Goal: Information Seeking & Learning: Learn about a topic

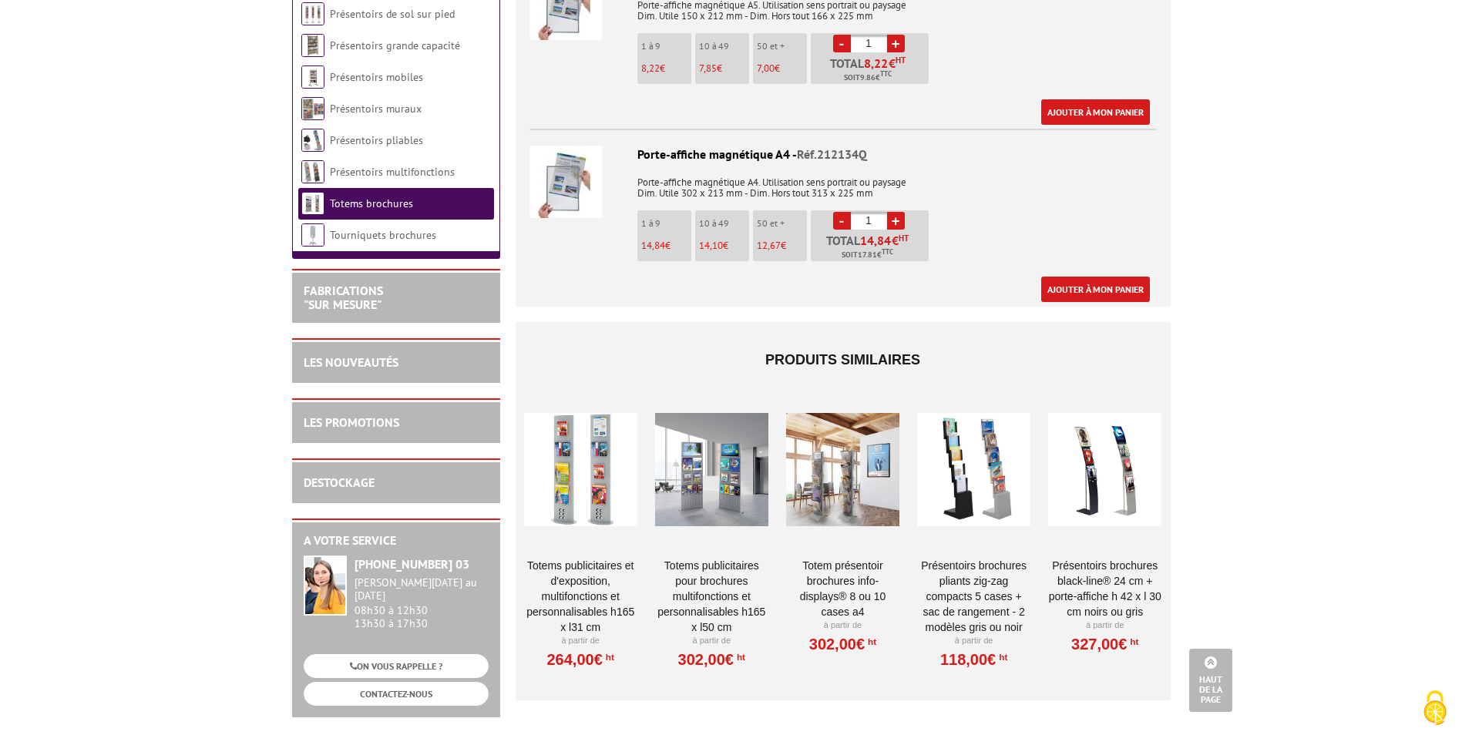
click at [721, 502] on div at bounding box center [711, 469] width 113 height 154
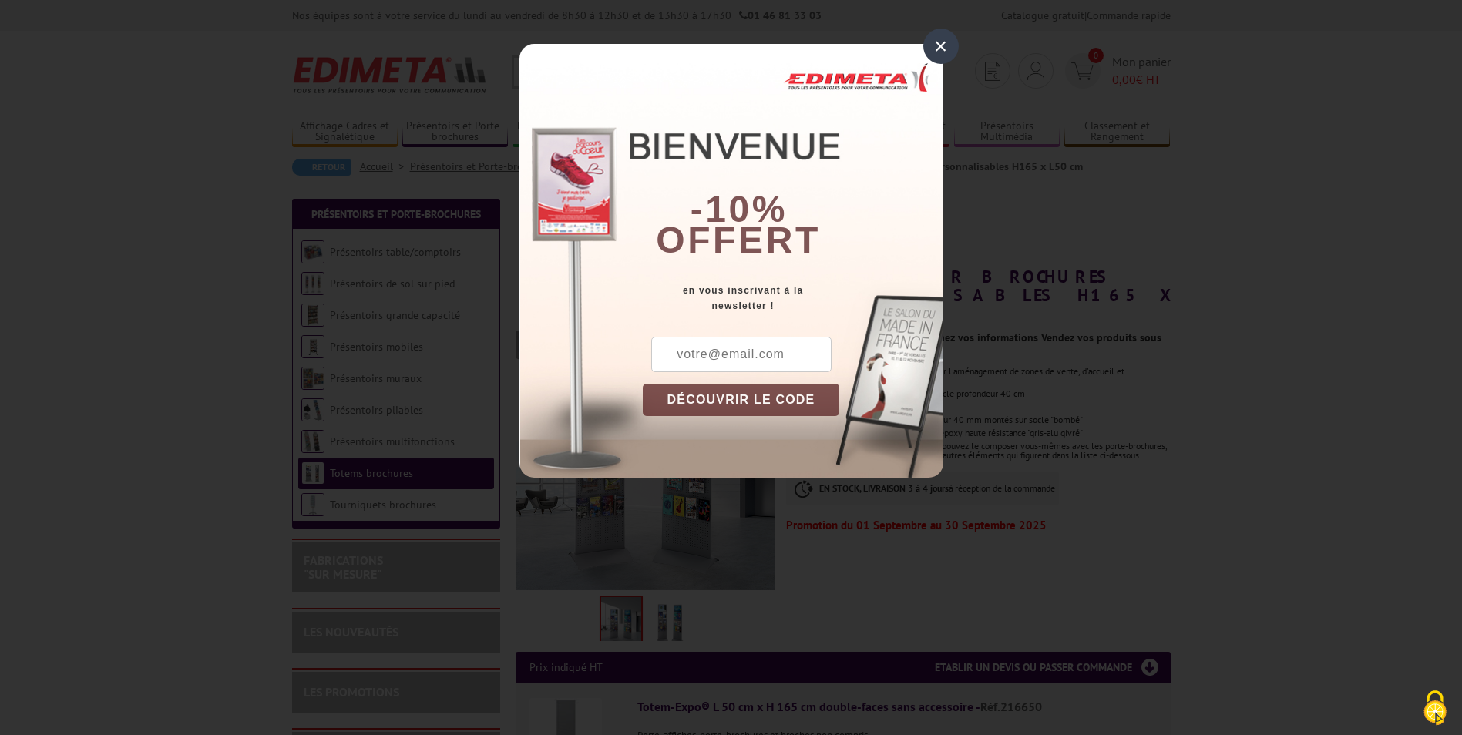
click at [935, 53] on div "×" at bounding box center [940, 46] width 35 height 35
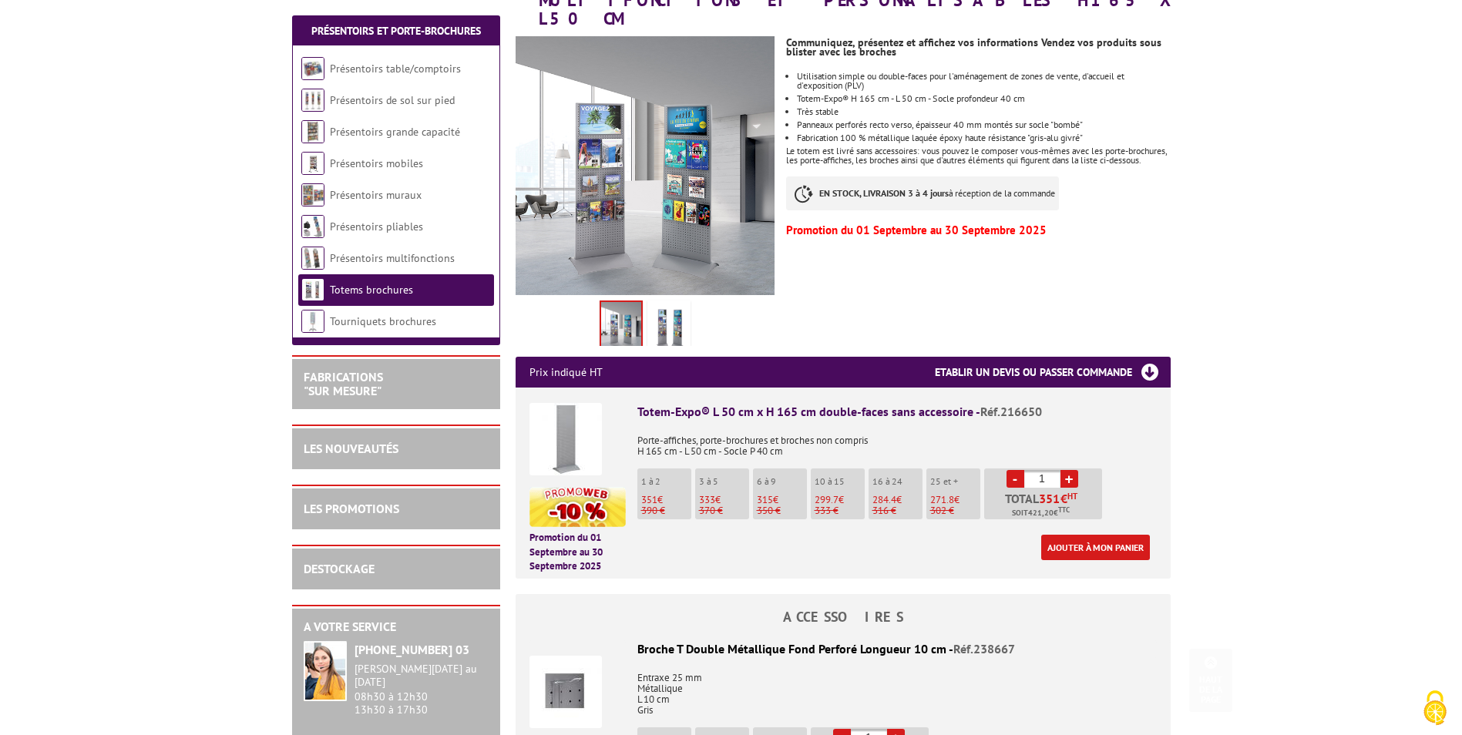
scroll to position [308, 0]
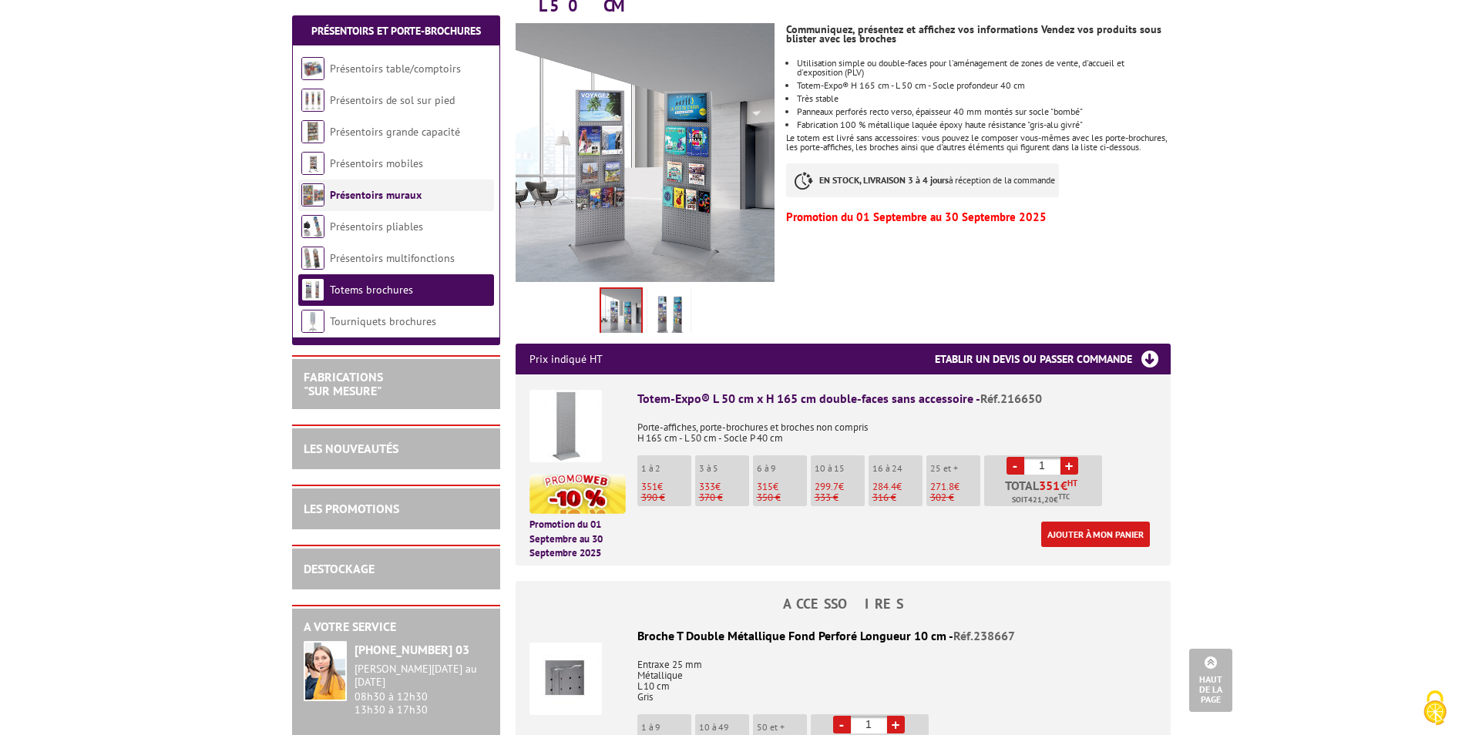
click at [310, 190] on img at bounding box center [312, 194] width 23 height 23
click at [350, 195] on link "Présentoirs muraux" at bounding box center [376, 195] width 92 height 14
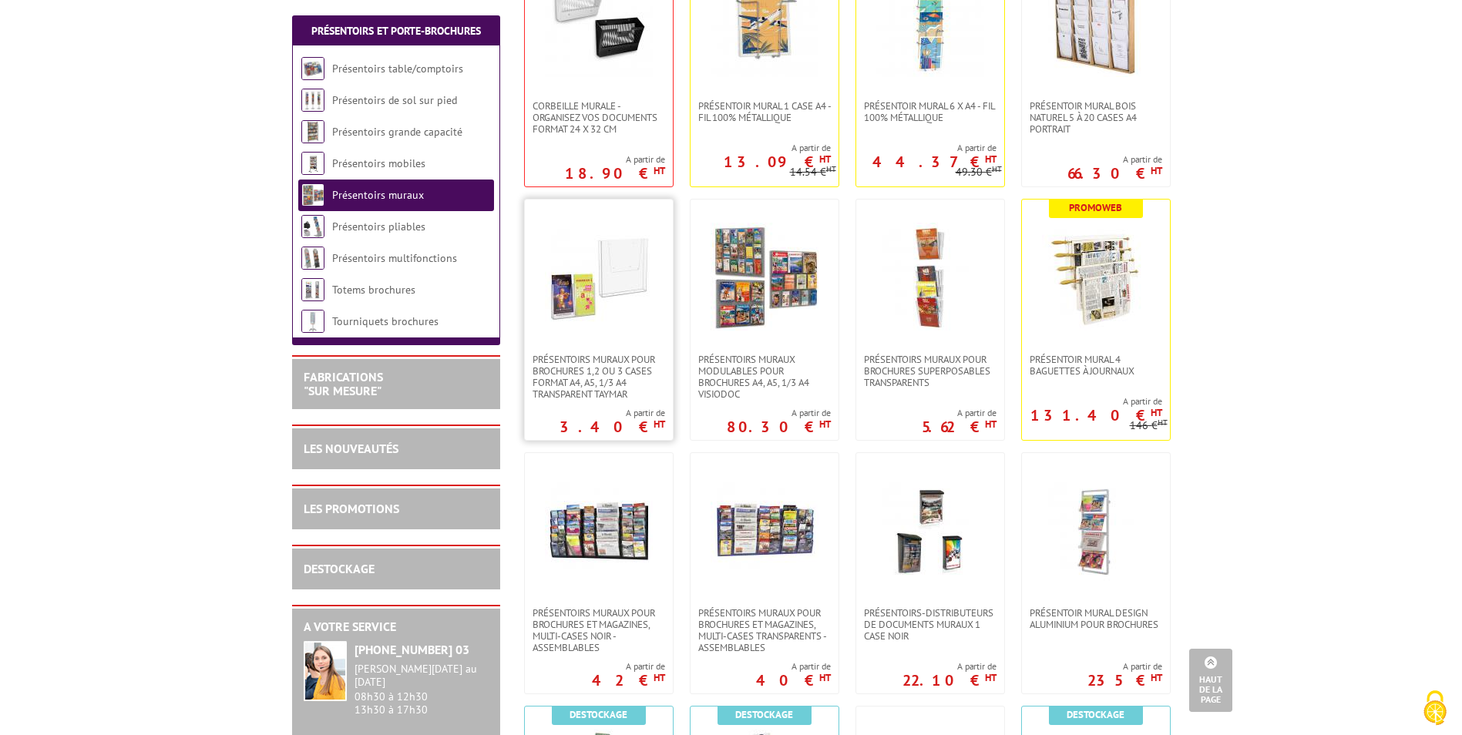
scroll to position [385, 0]
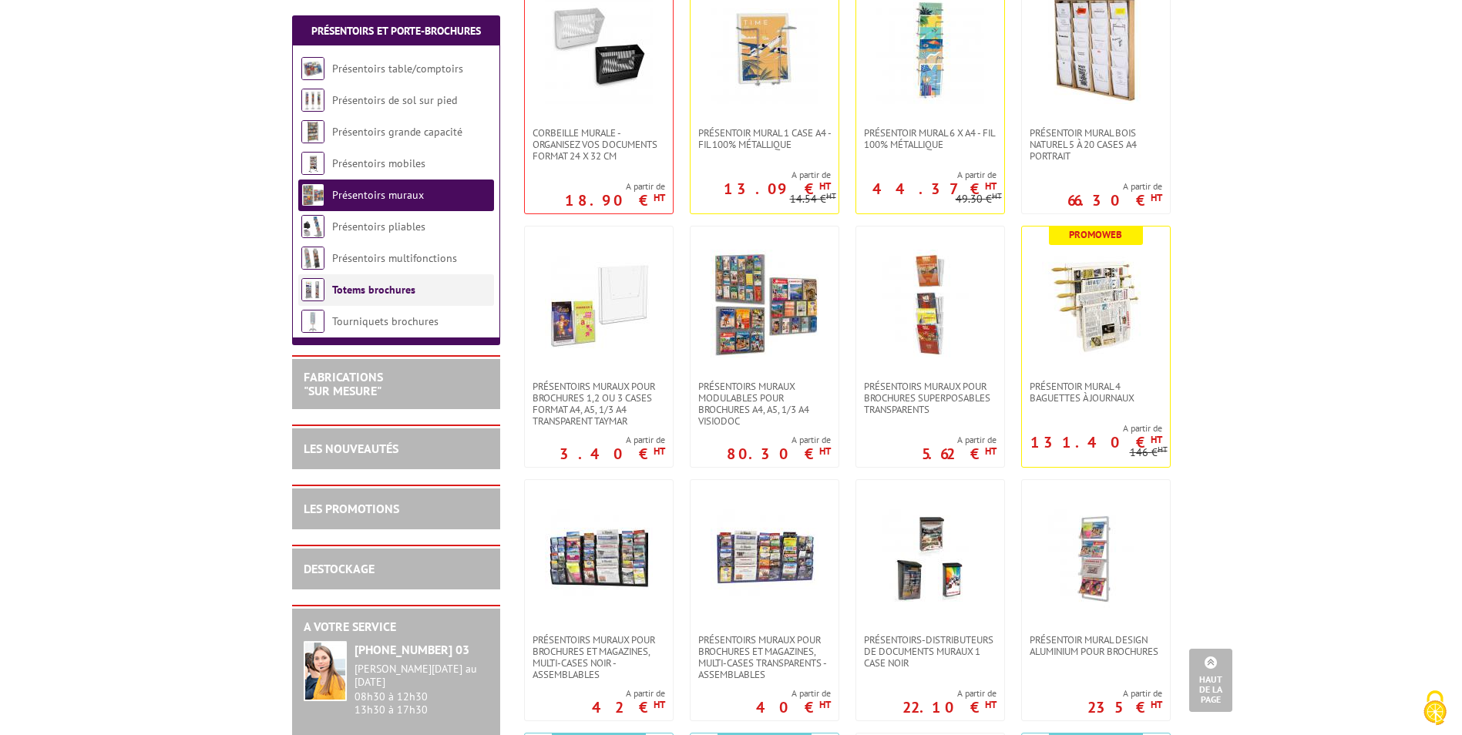
click at [384, 298] on li "Totems brochures" at bounding box center [396, 290] width 196 height 32
click at [428, 59] on li "Présentoirs table/comptoirs" at bounding box center [396, 69] width 196 height 32
click at [423, 72] on link "Présentoirs table/comptoirs" at bounding box center [398, 69] width 132 height 14
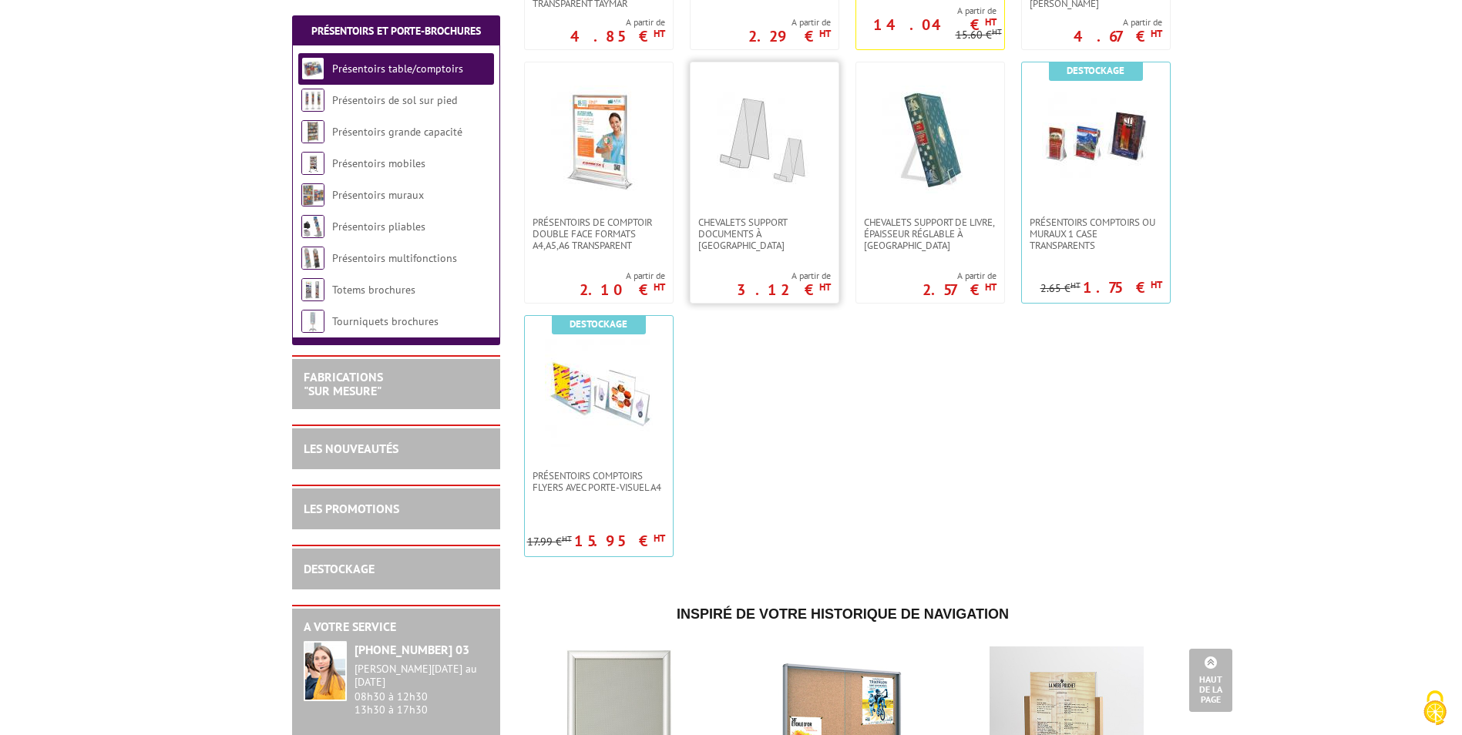
scroll to position [694, 0]
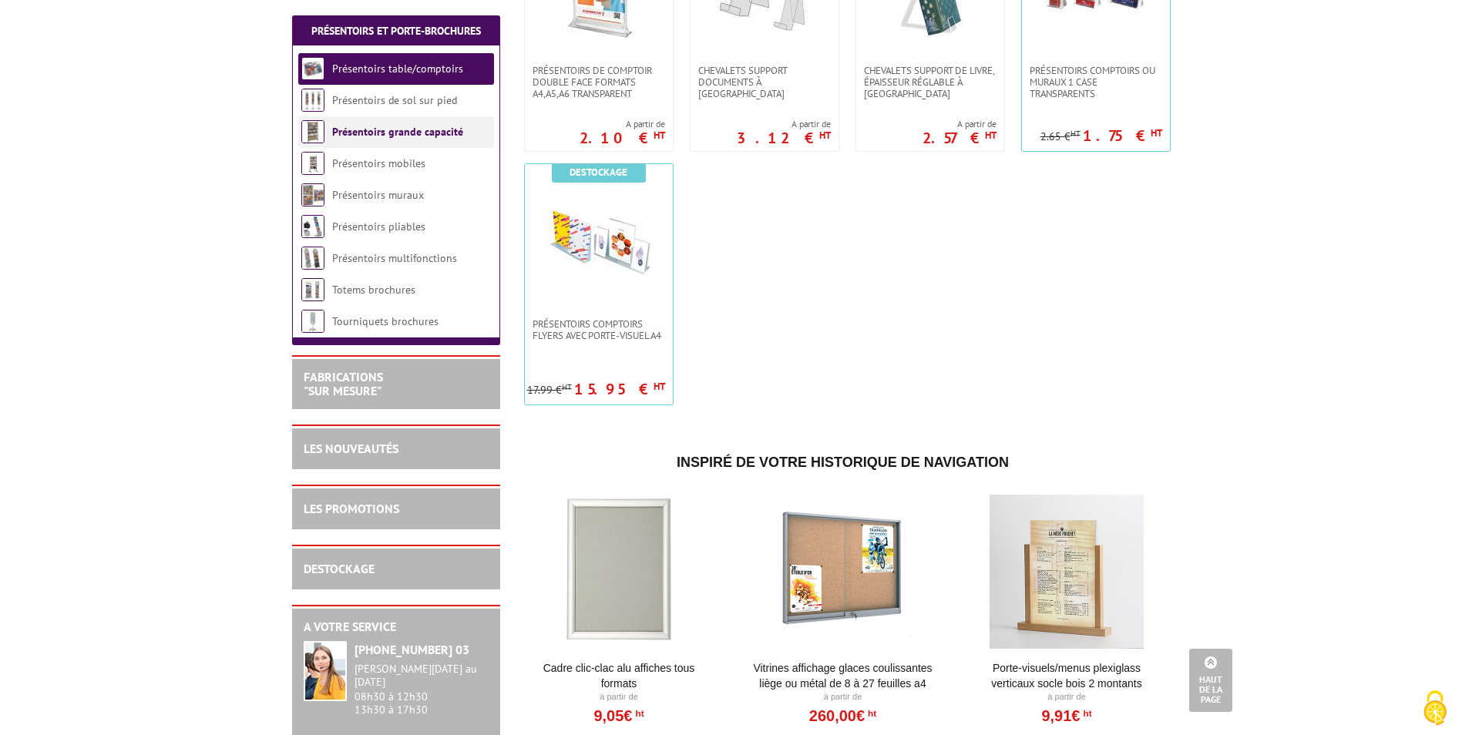
click at [347, 131] on link "Présentoirs grande capacité" at bounding box center [397, 132] width 131 height 14
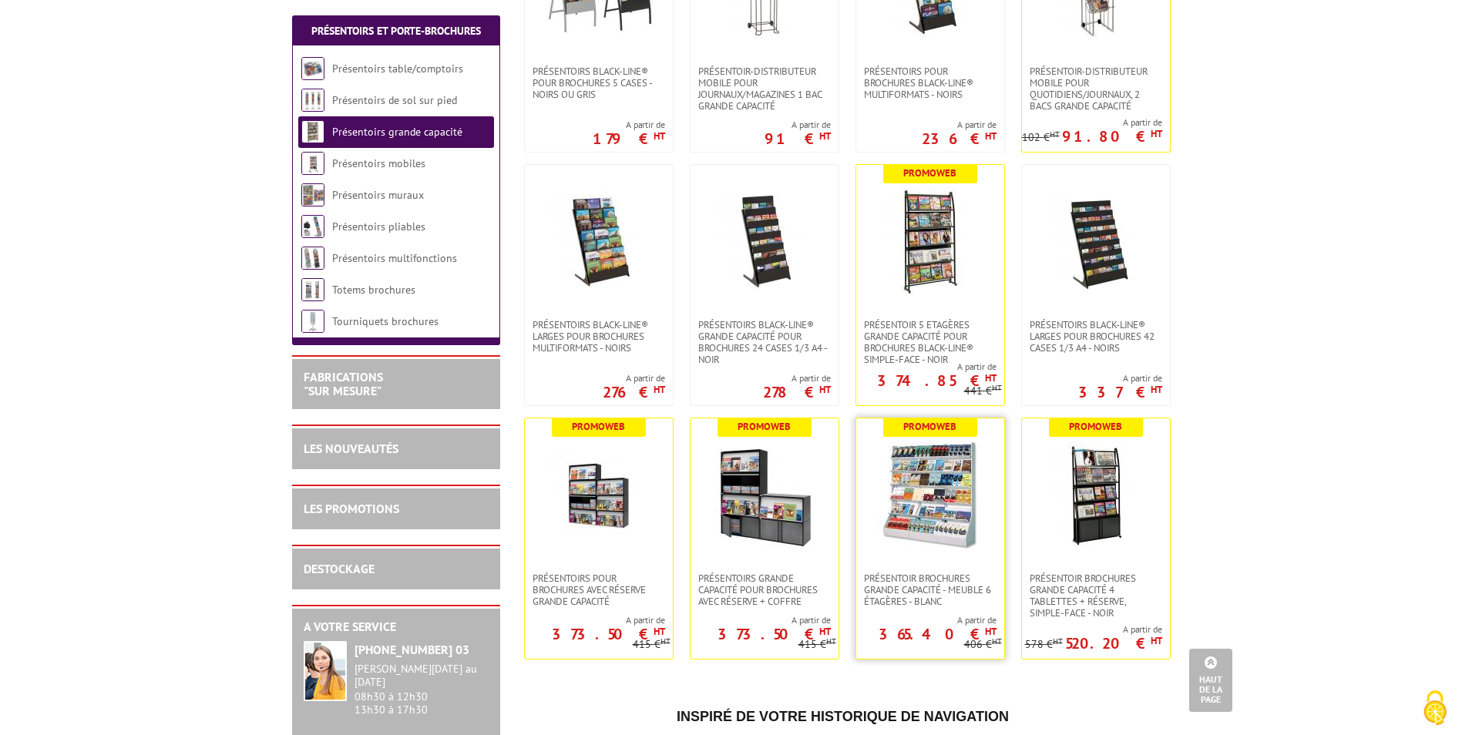
scroll to position [539, 0]
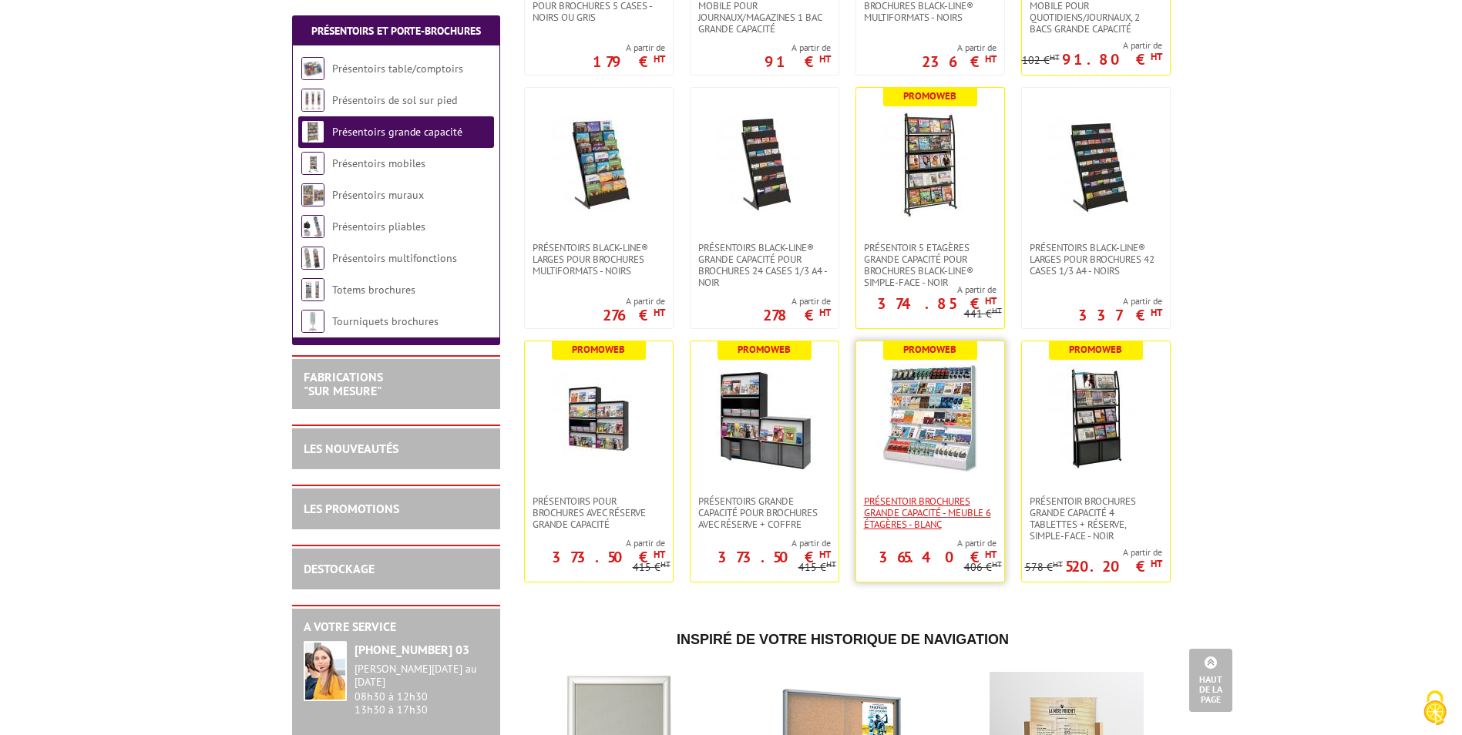
click at [905, 518] on span "Présentoir Brochures grande capacité - Meuble 6 étagères - Blanc" at bounding box center [930, 513] width 133 height 35
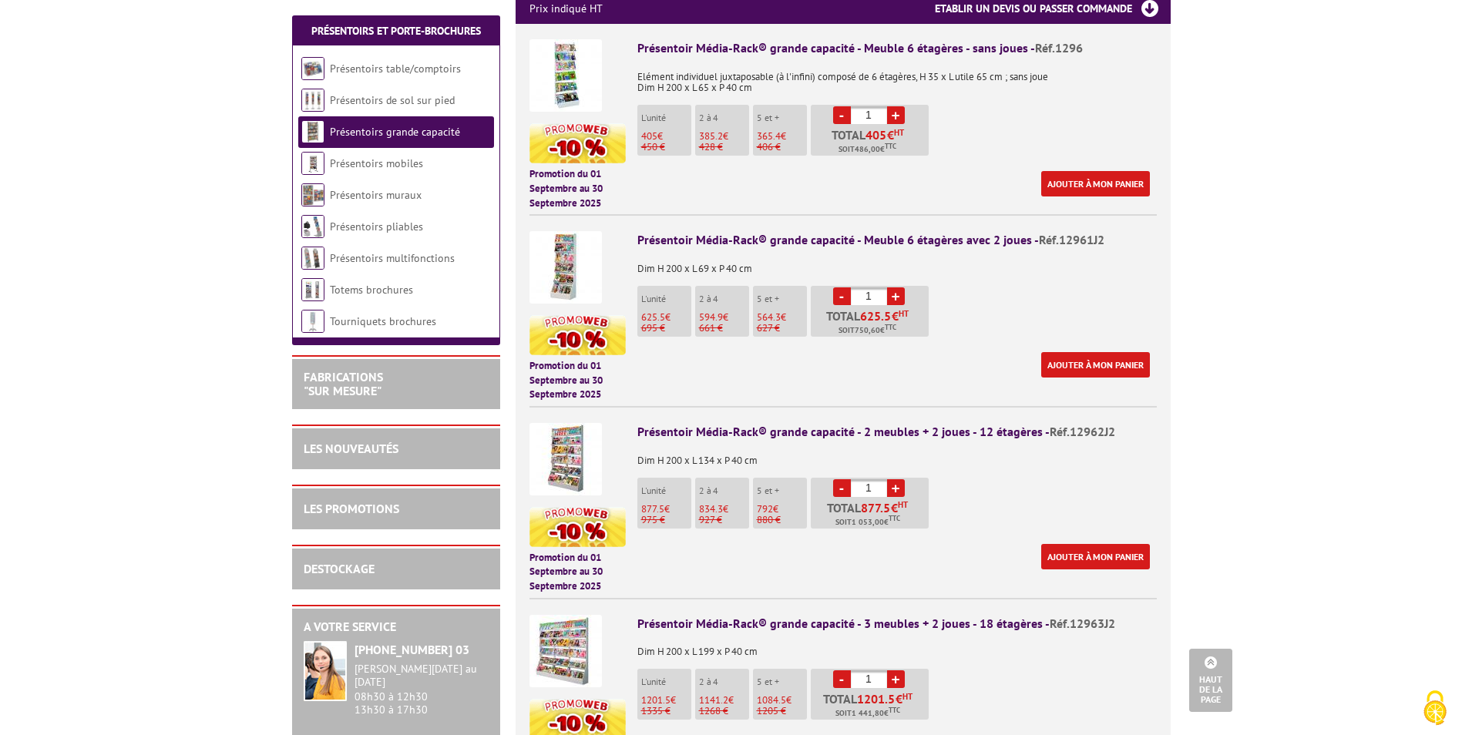
scroll to position [617, 0]
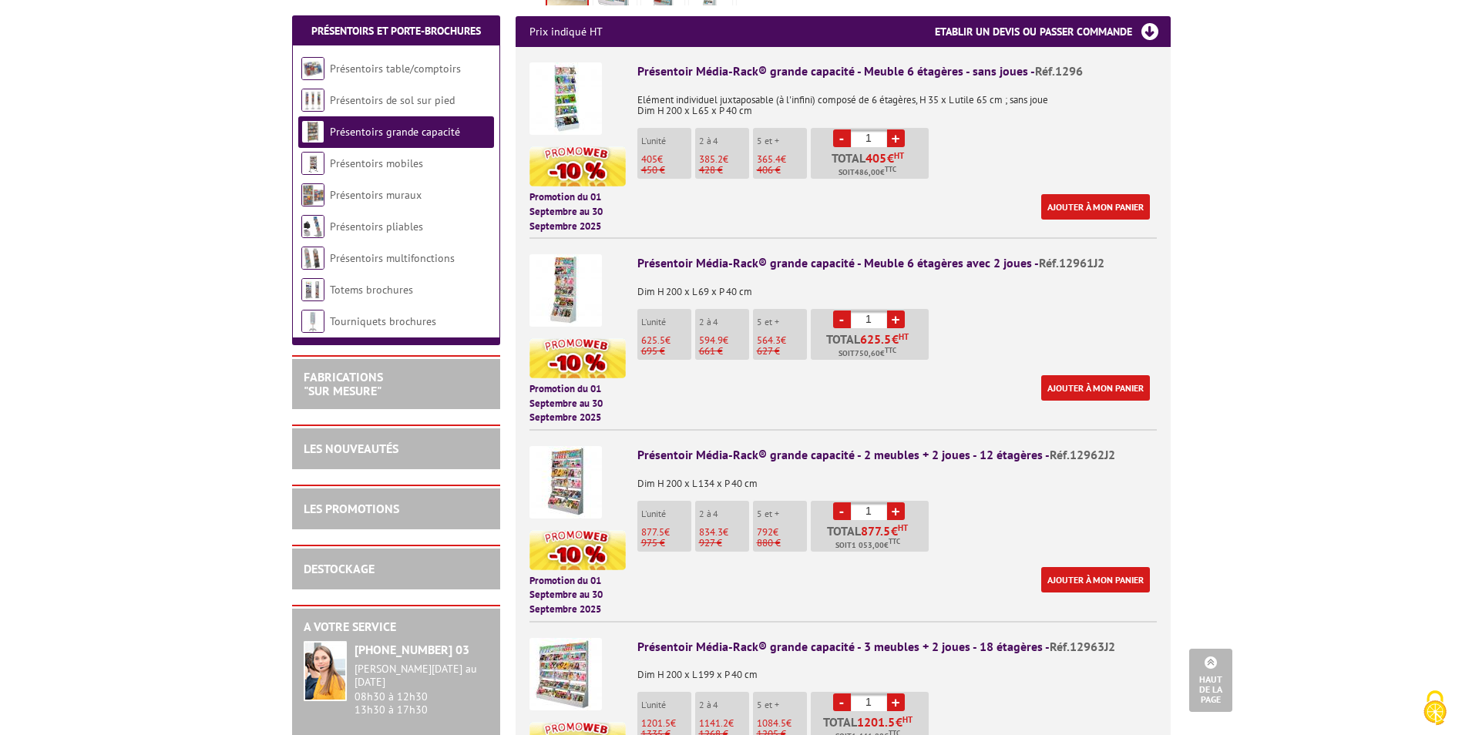
click at [571, 287] on img at bounding box center [565, 290] width 72 height 72
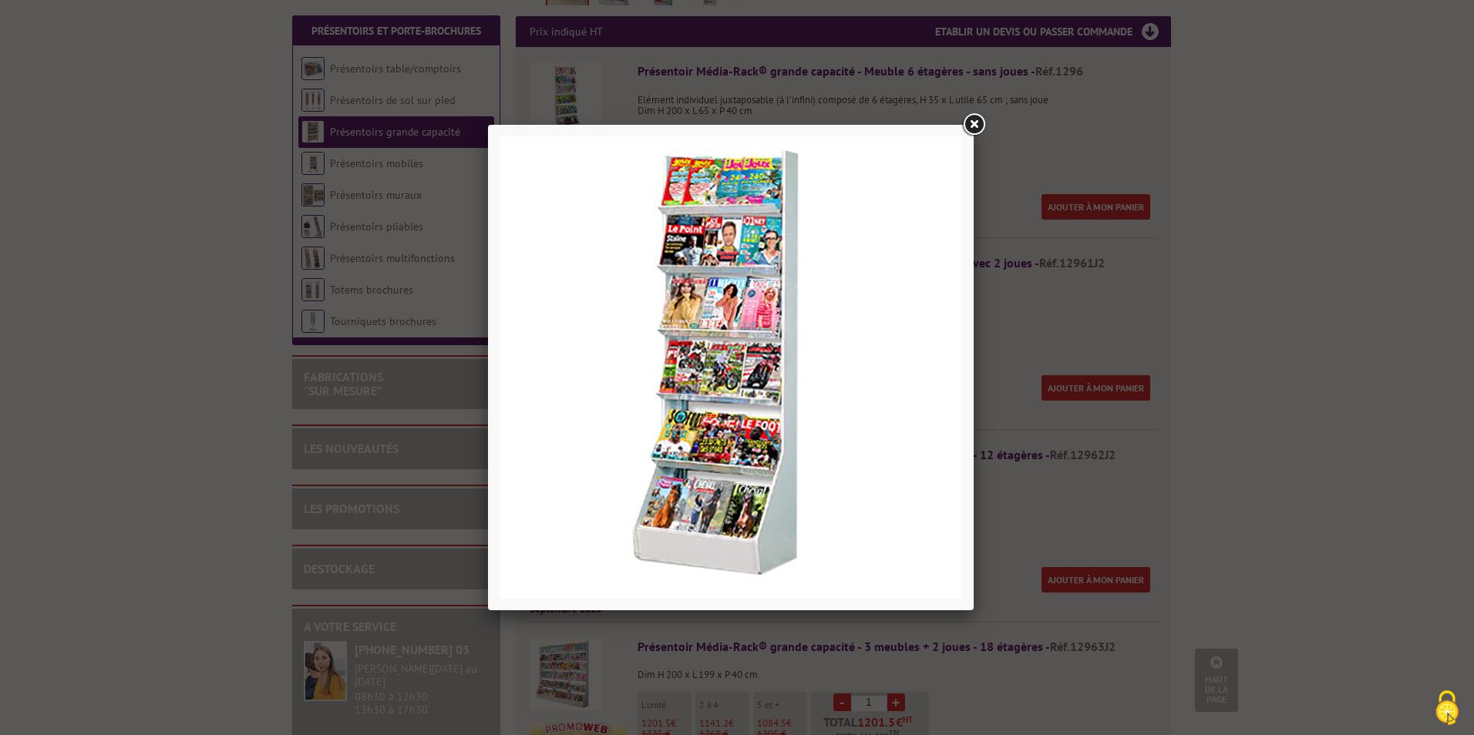
click at [975, 125] on link at bounding box center [973, 125] width 28 height 28
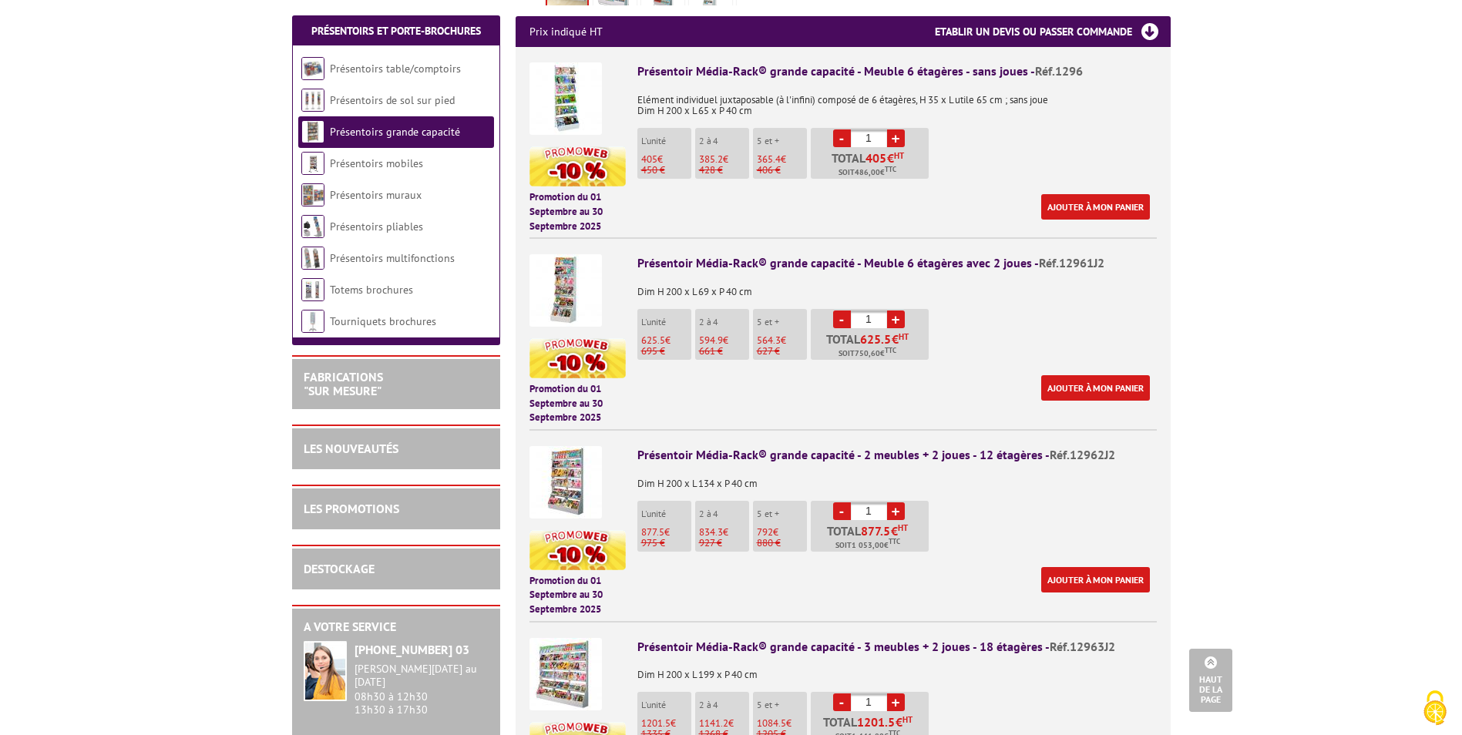
click at [568, 76] on img at bounding box center [565, 98] width 72 height 72
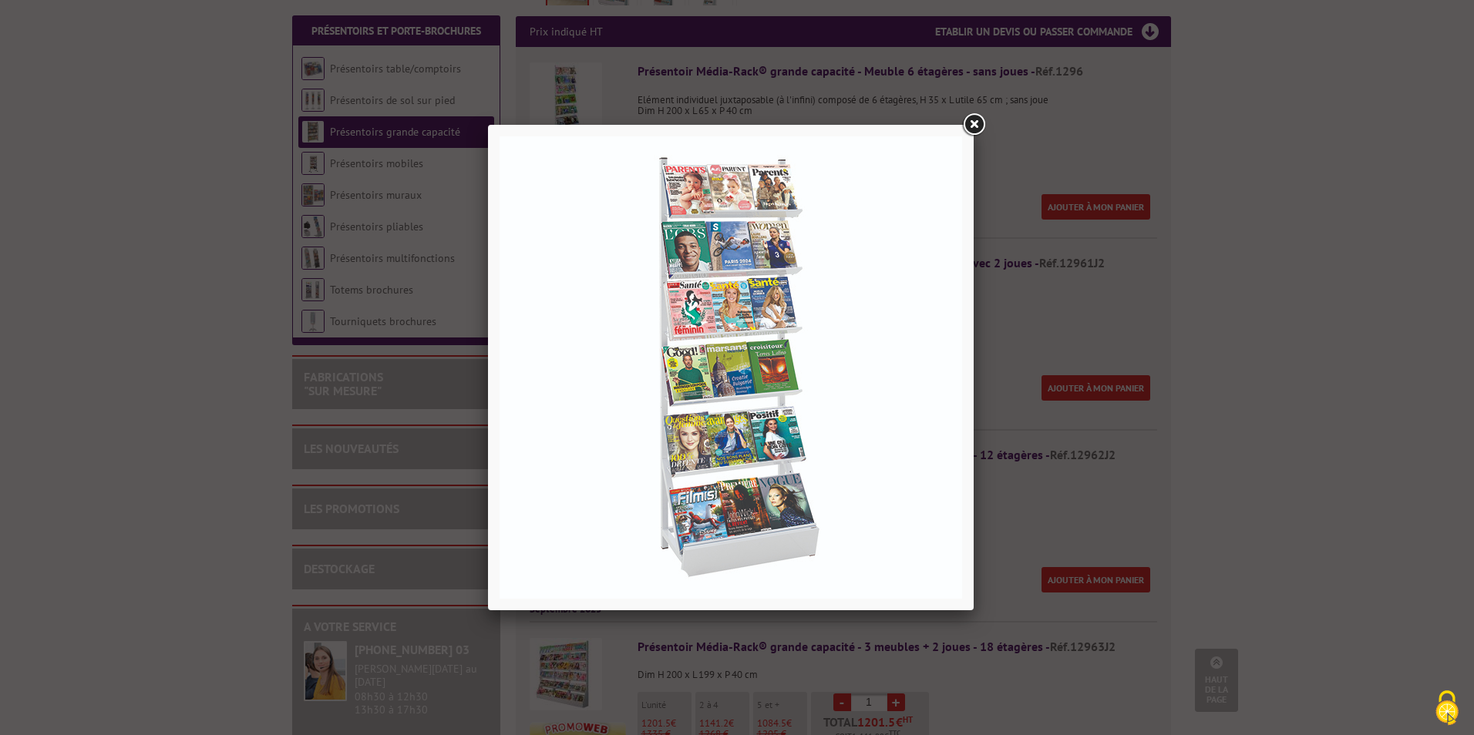
click at [978, 123] on link at bounding box center [973, 125] width 28 height 28
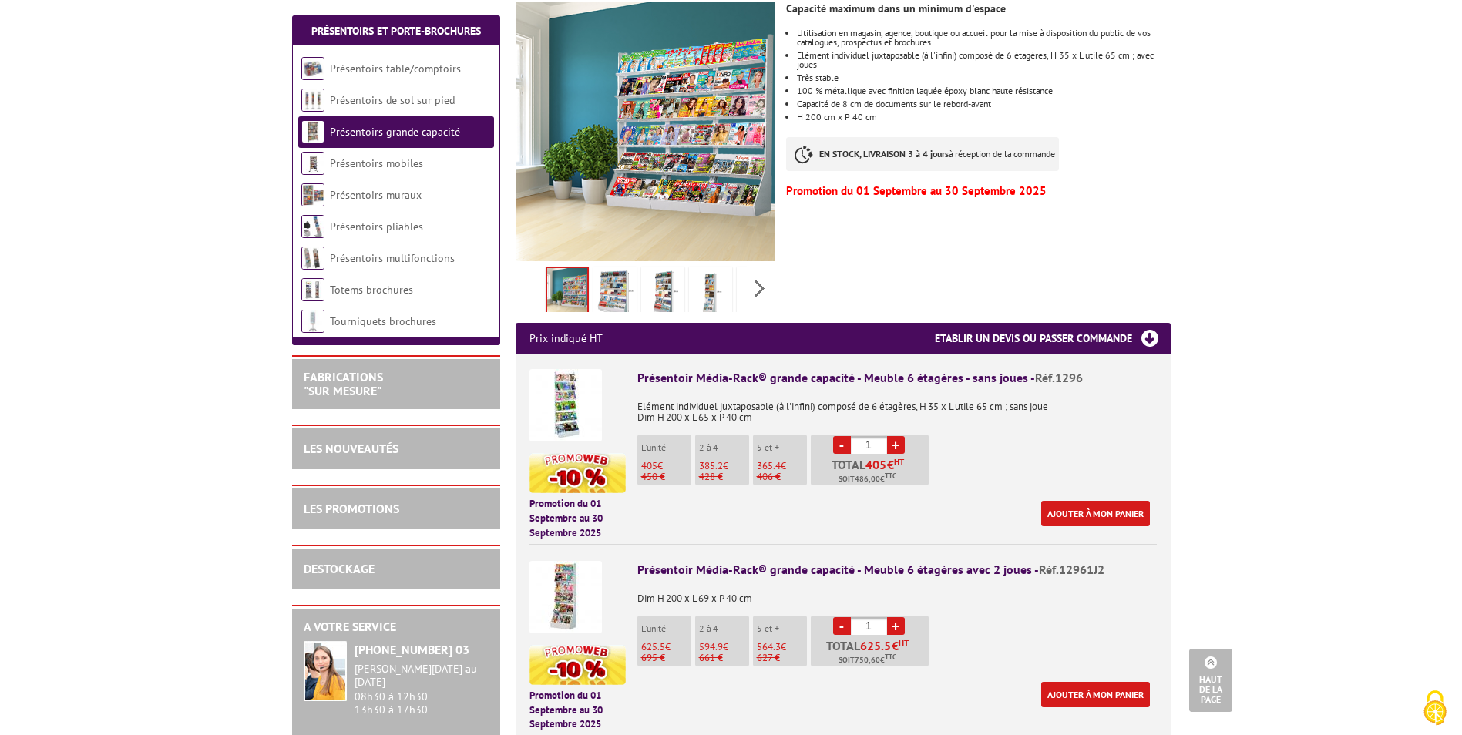
scroll to position [308, 0]
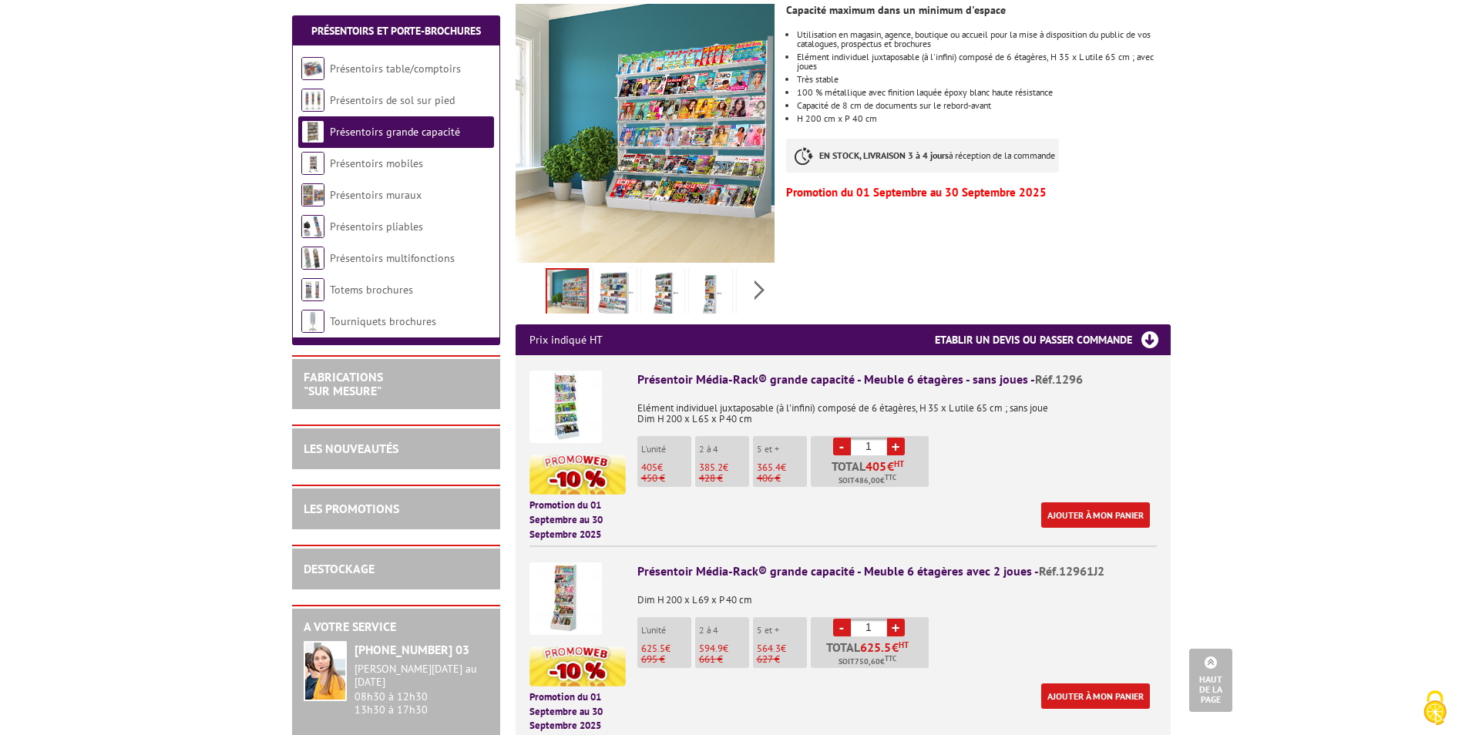
click at [571, 392] on img at bounding box center [565, 407] width 72 height 72
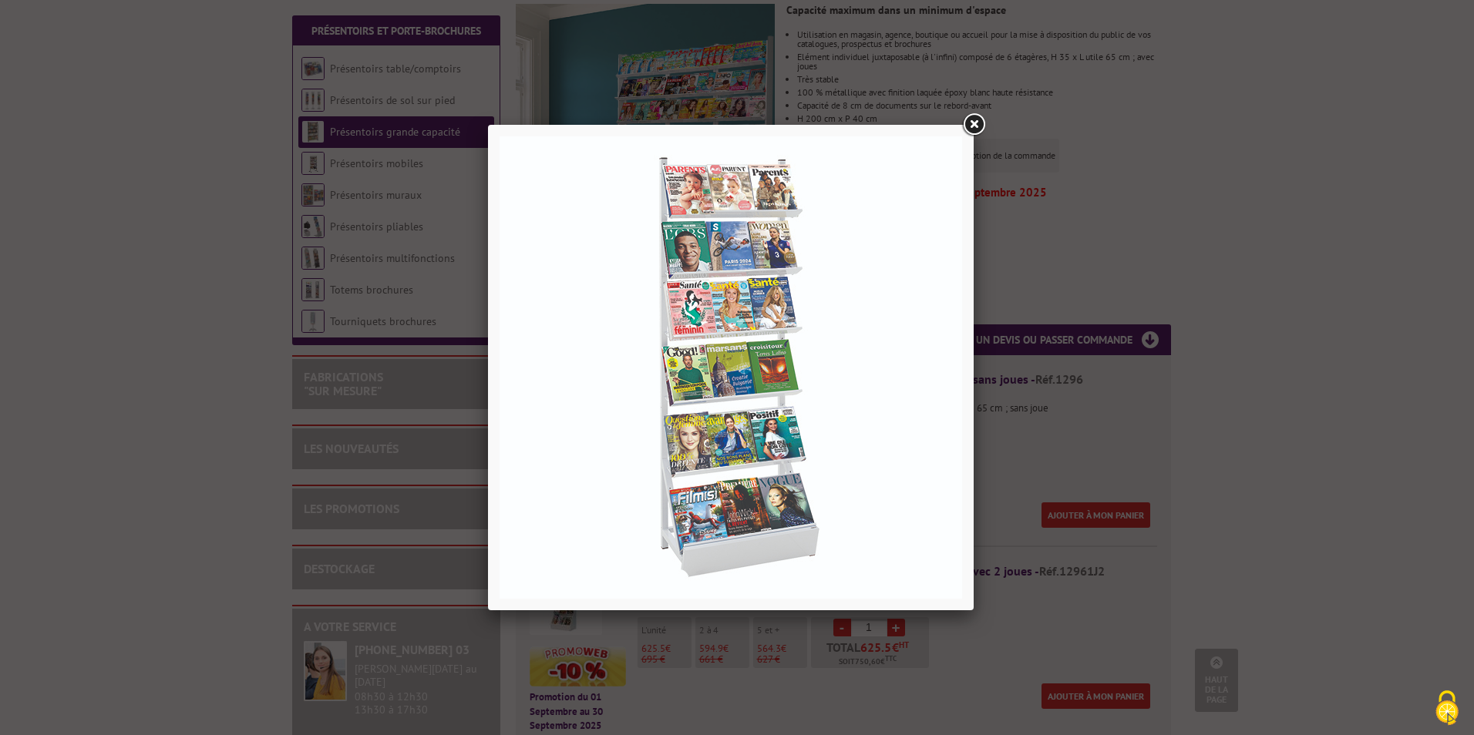
click at [970, 123] on link at bounding box center [973, 125] width 28 height 28
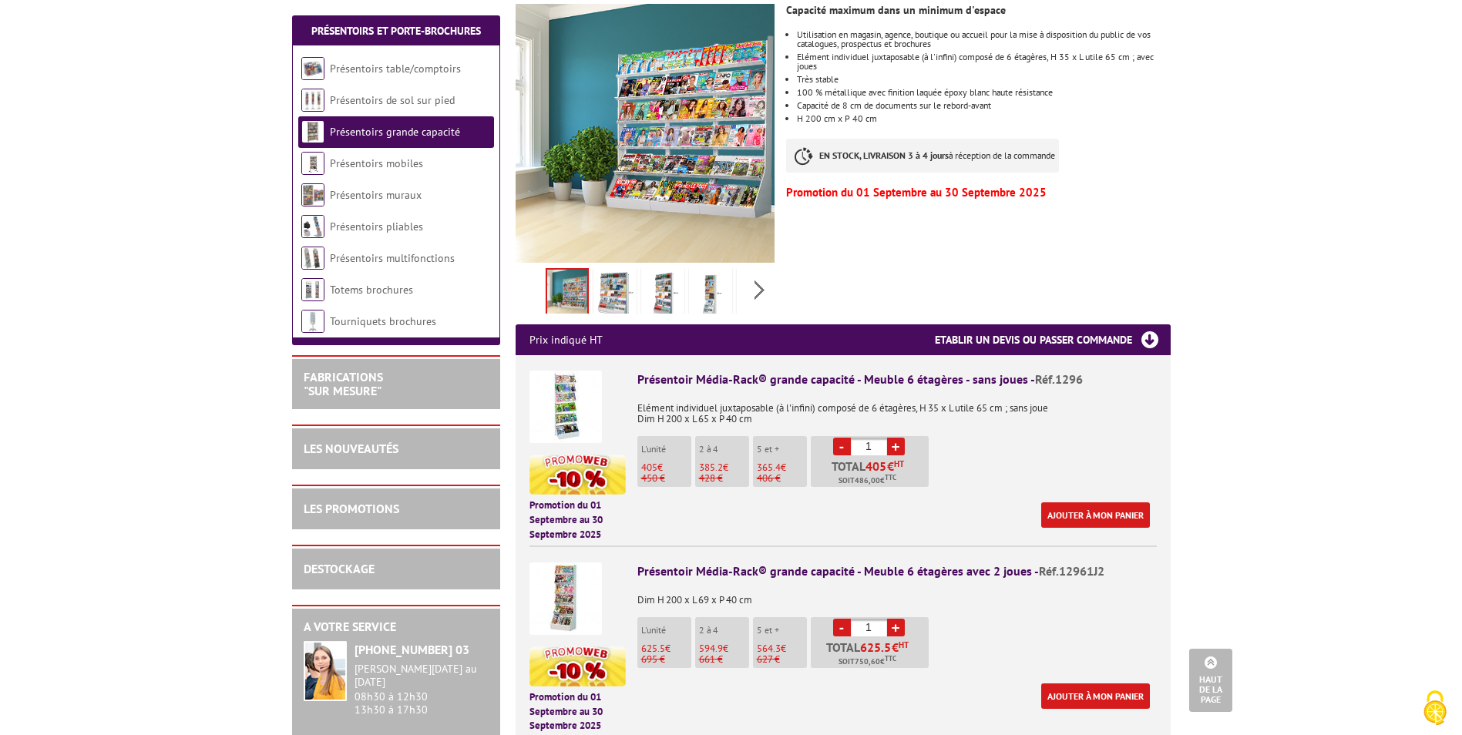
scroll to position [231, 0]
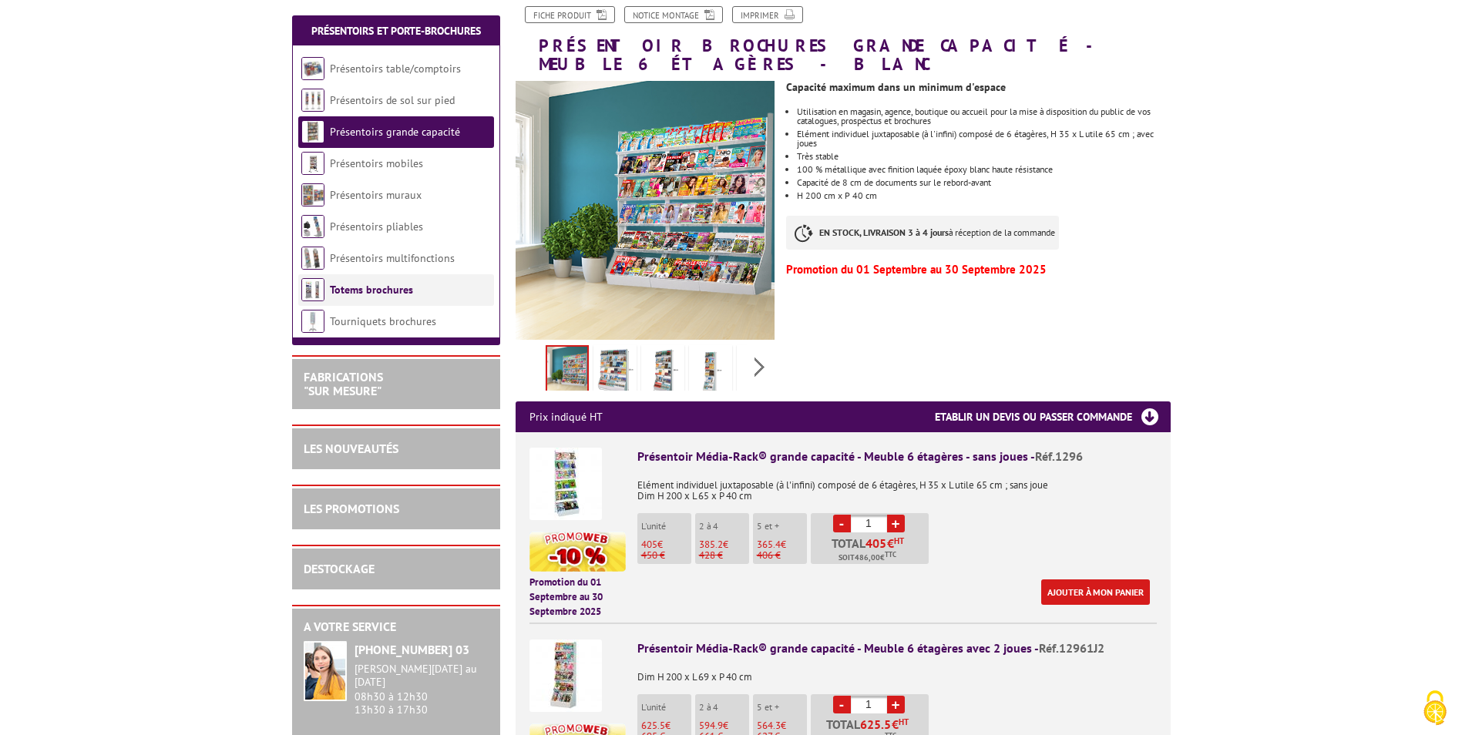
click at [338, 291] on link "Totems brochures" at bounding box center [371, 290] width 83 height 14
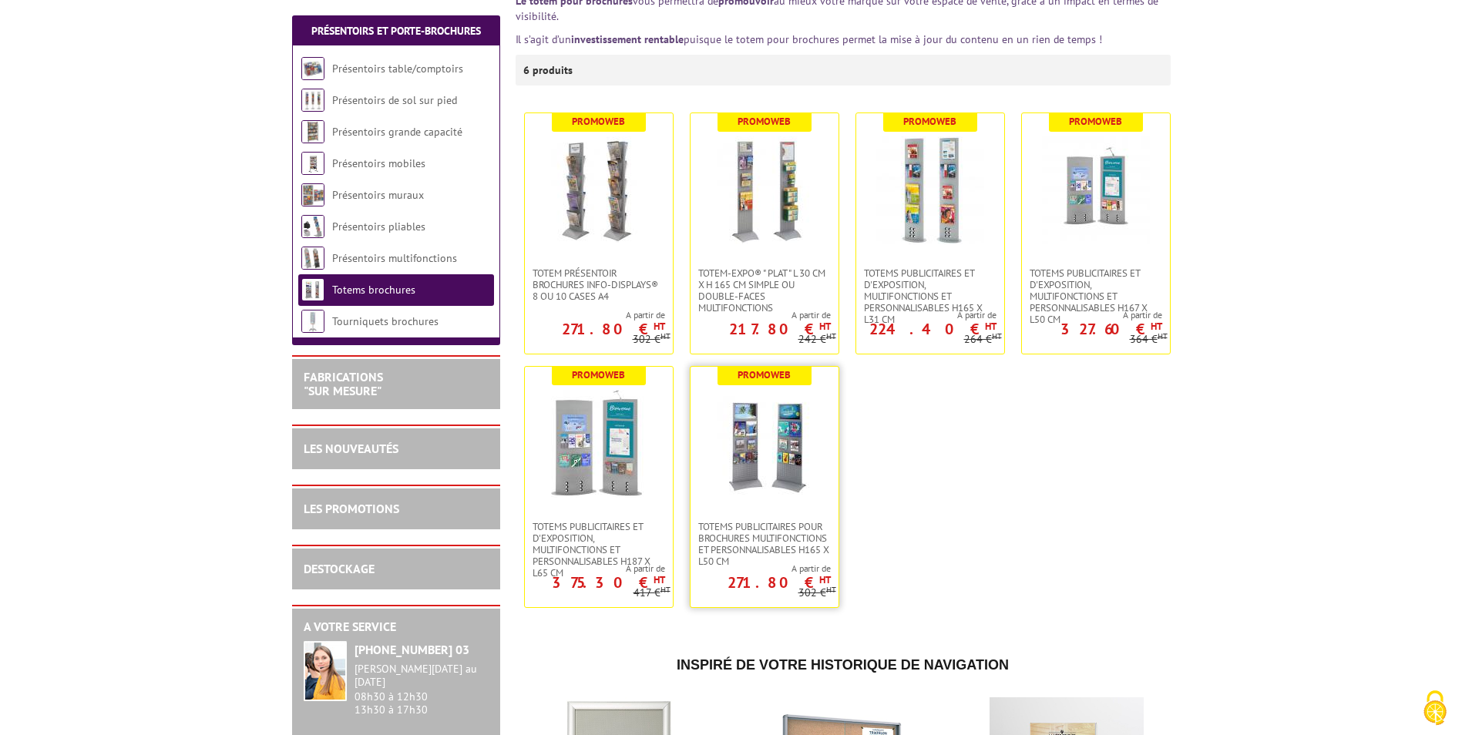
scroll to position [308, 0]
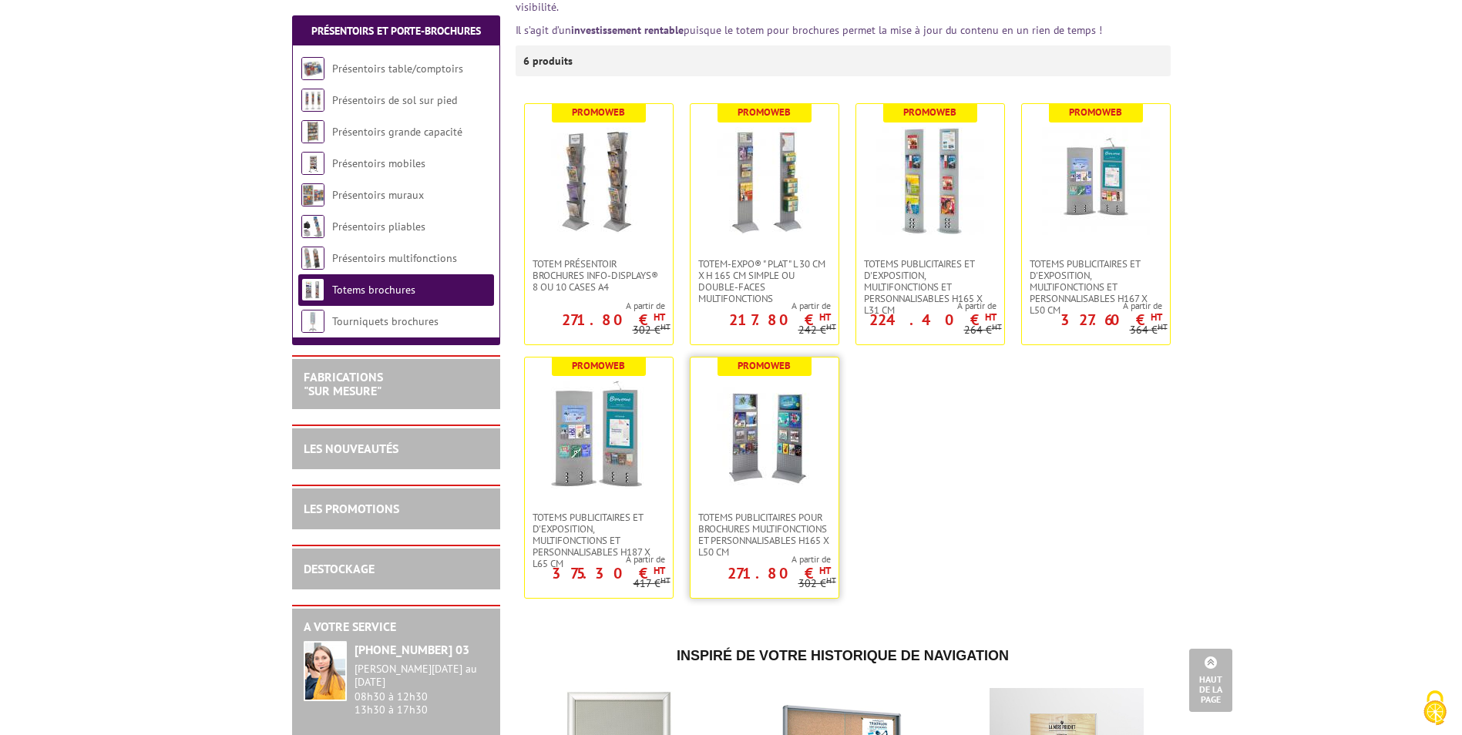
click at [777, 464] on img at bounding box center [765, 435] width 108 height 108
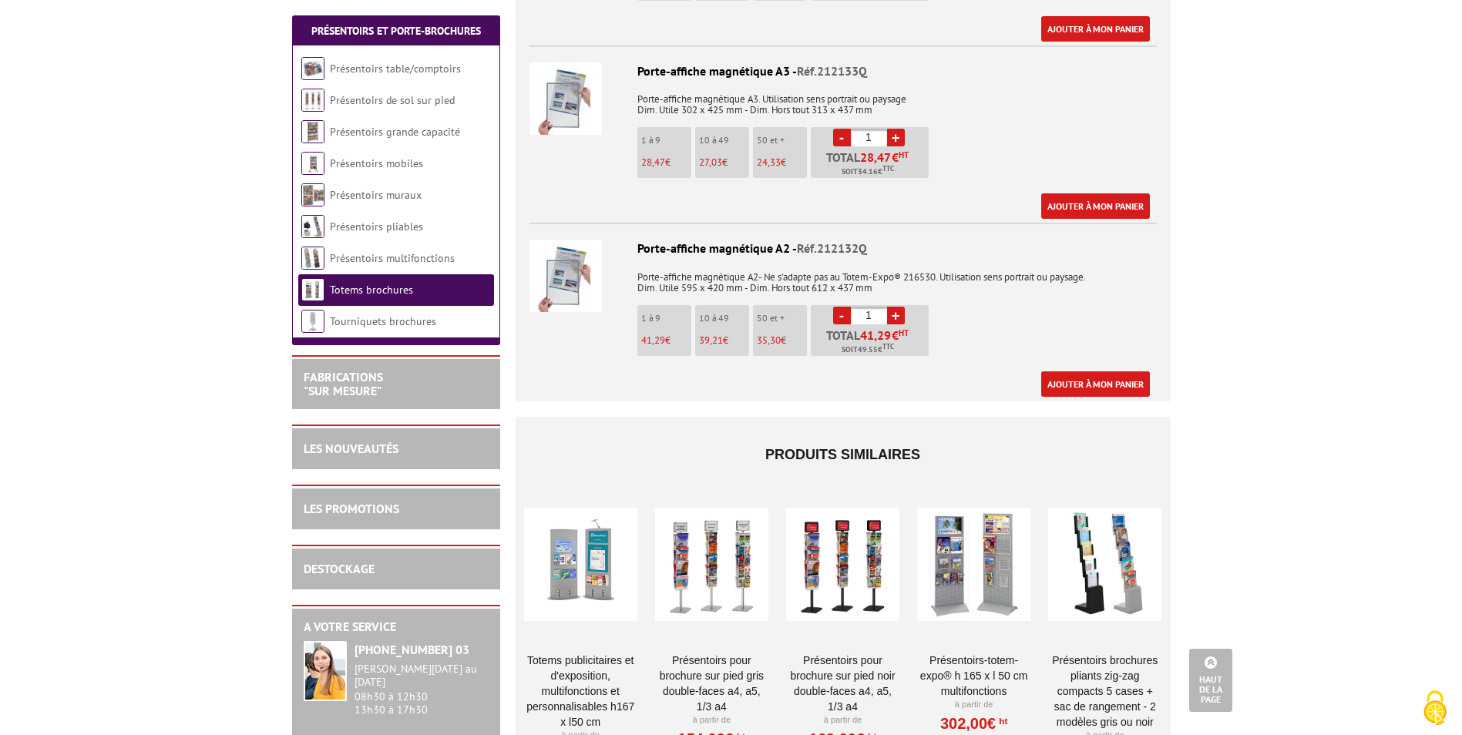
scroll to position [2235, 0]
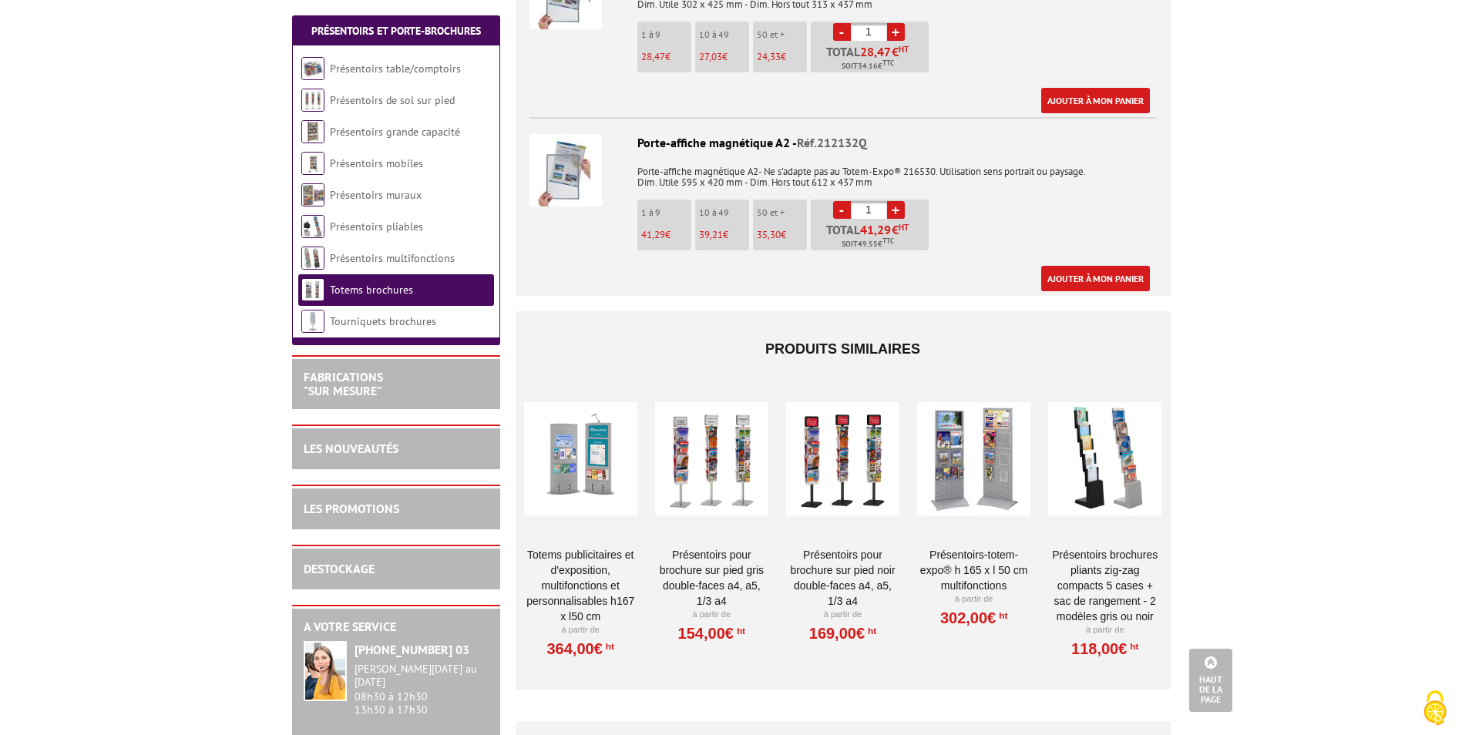
click at [581, 435] on div at bounding box center [580, 458] width 113 height 154
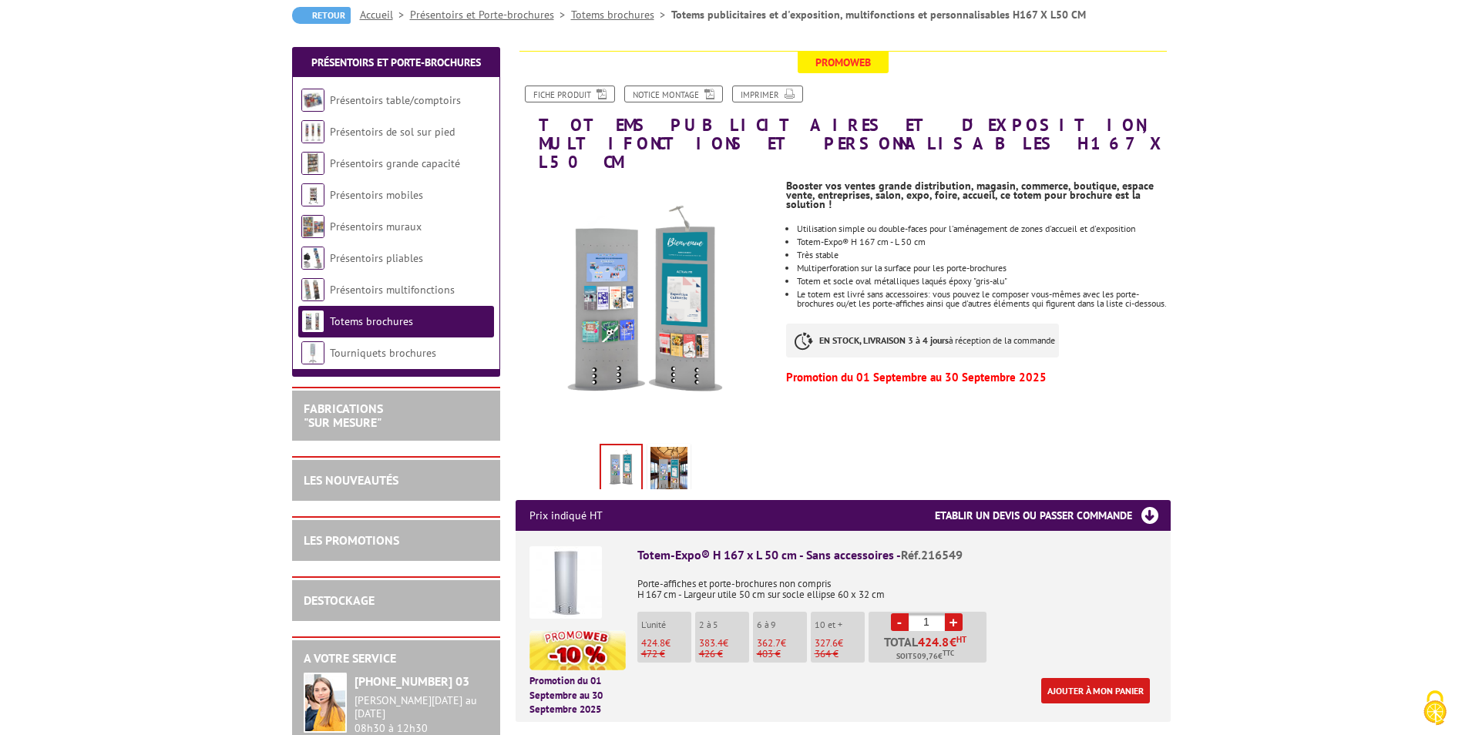
scroll to position [231, 0]
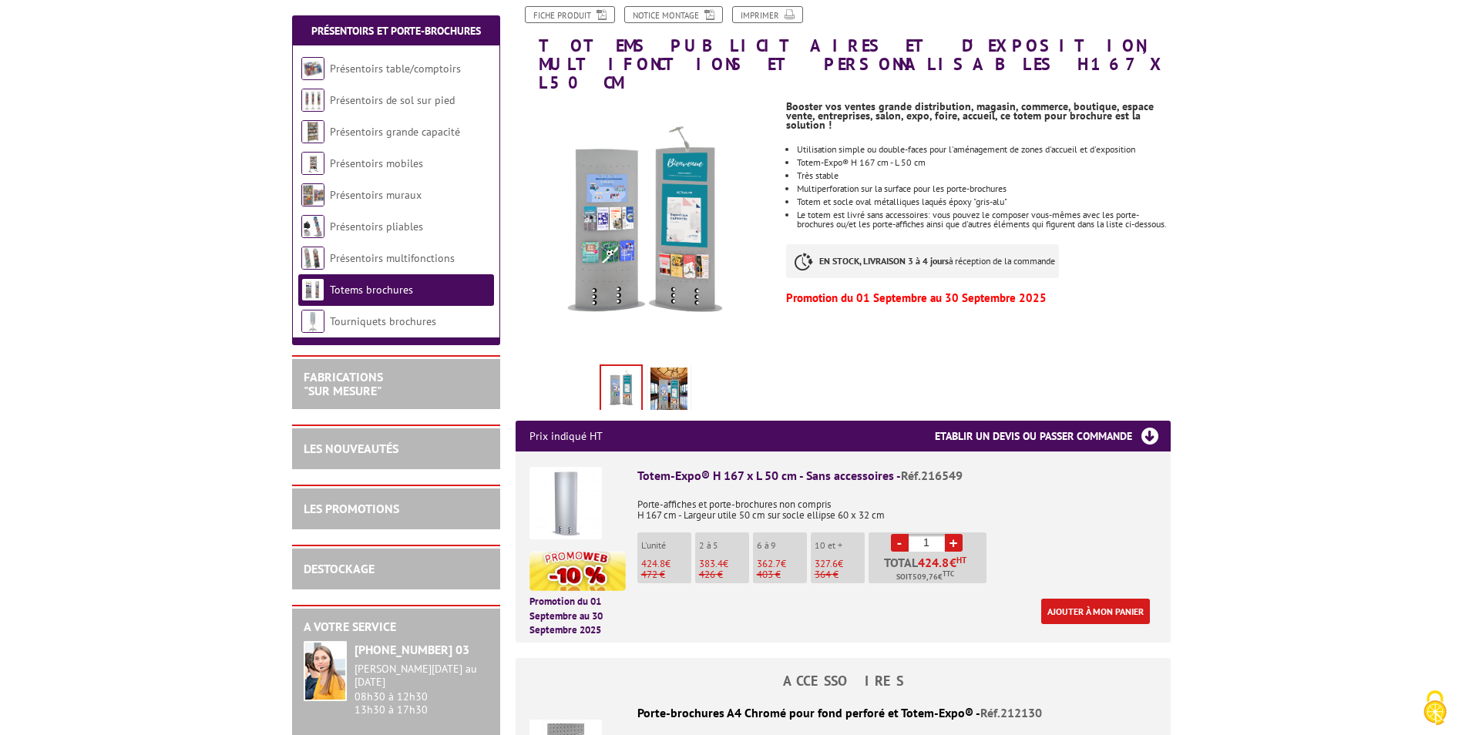
click at [564, 478] on img at bounding box center [565, 503] width 72 height 72
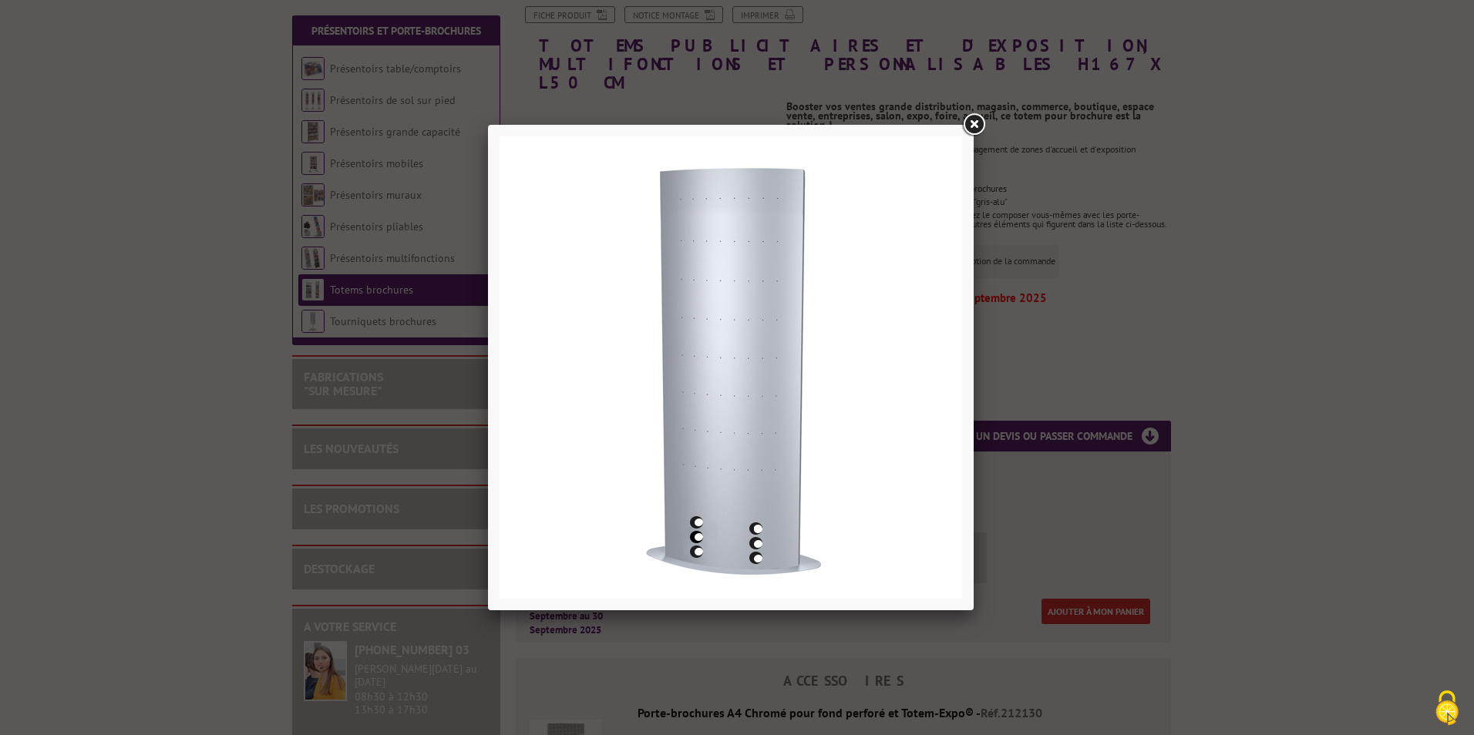
click at [975, 124] on link at bounding box center [973, 125] width 28 height 28
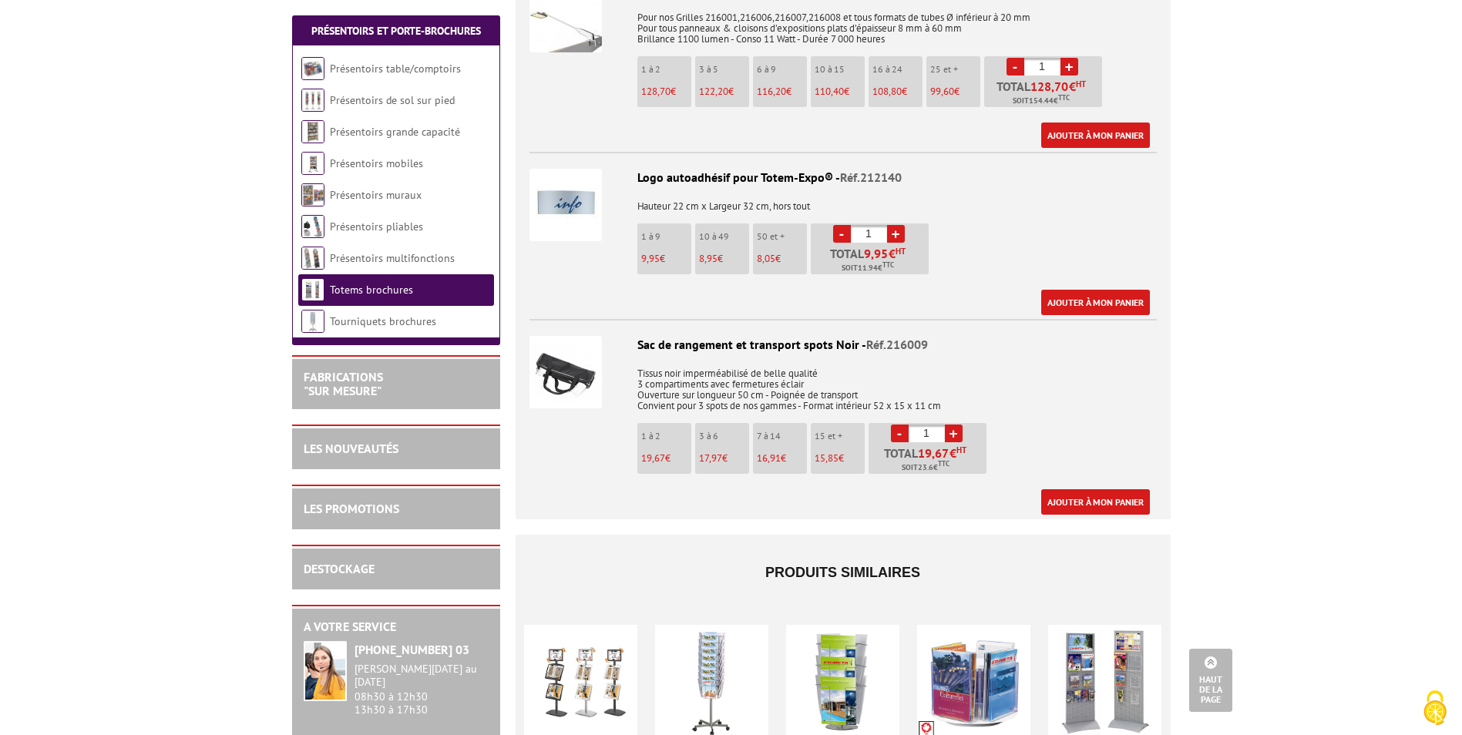
scroll to position [2466, 0]
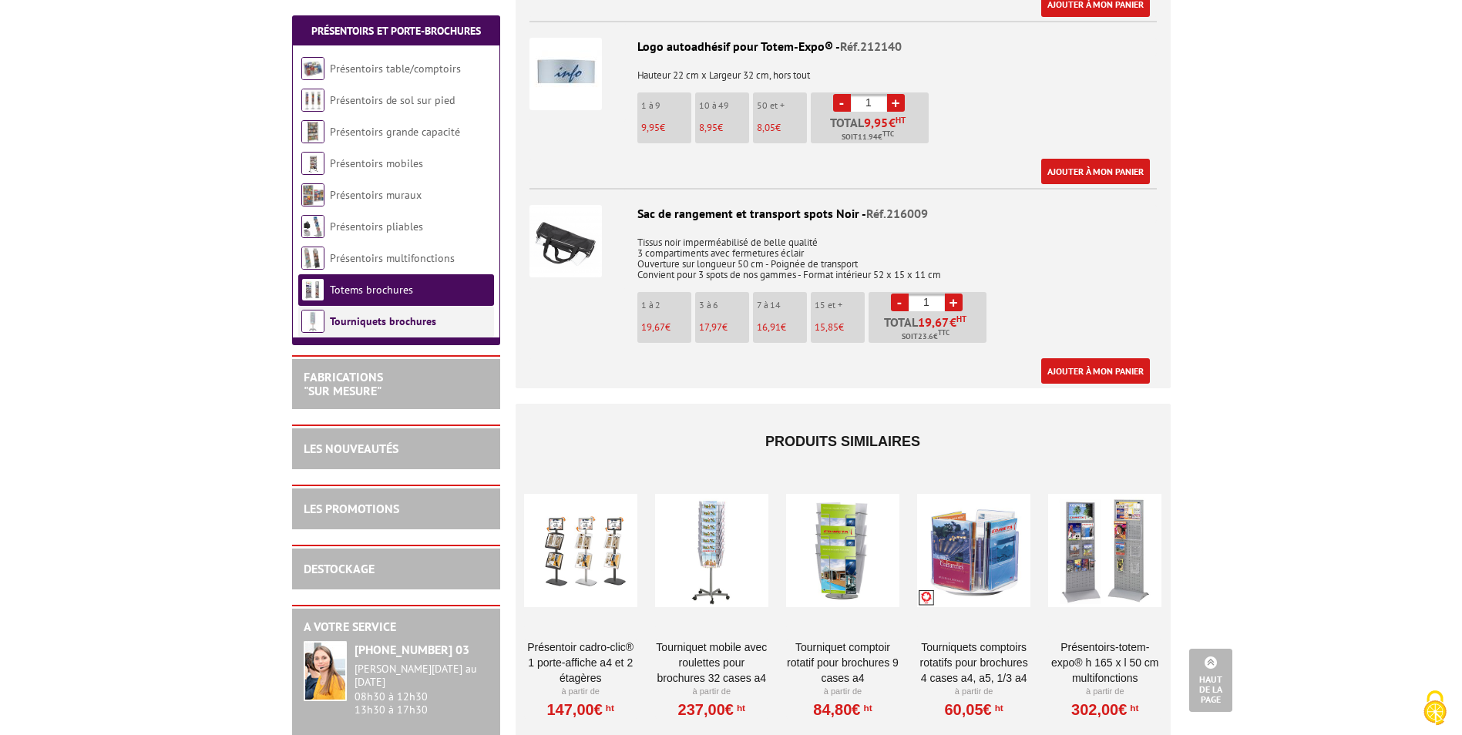
click at [395, 326] on link "Tourniquets brochures" at bounding box center [383, 321] width 106 height 14
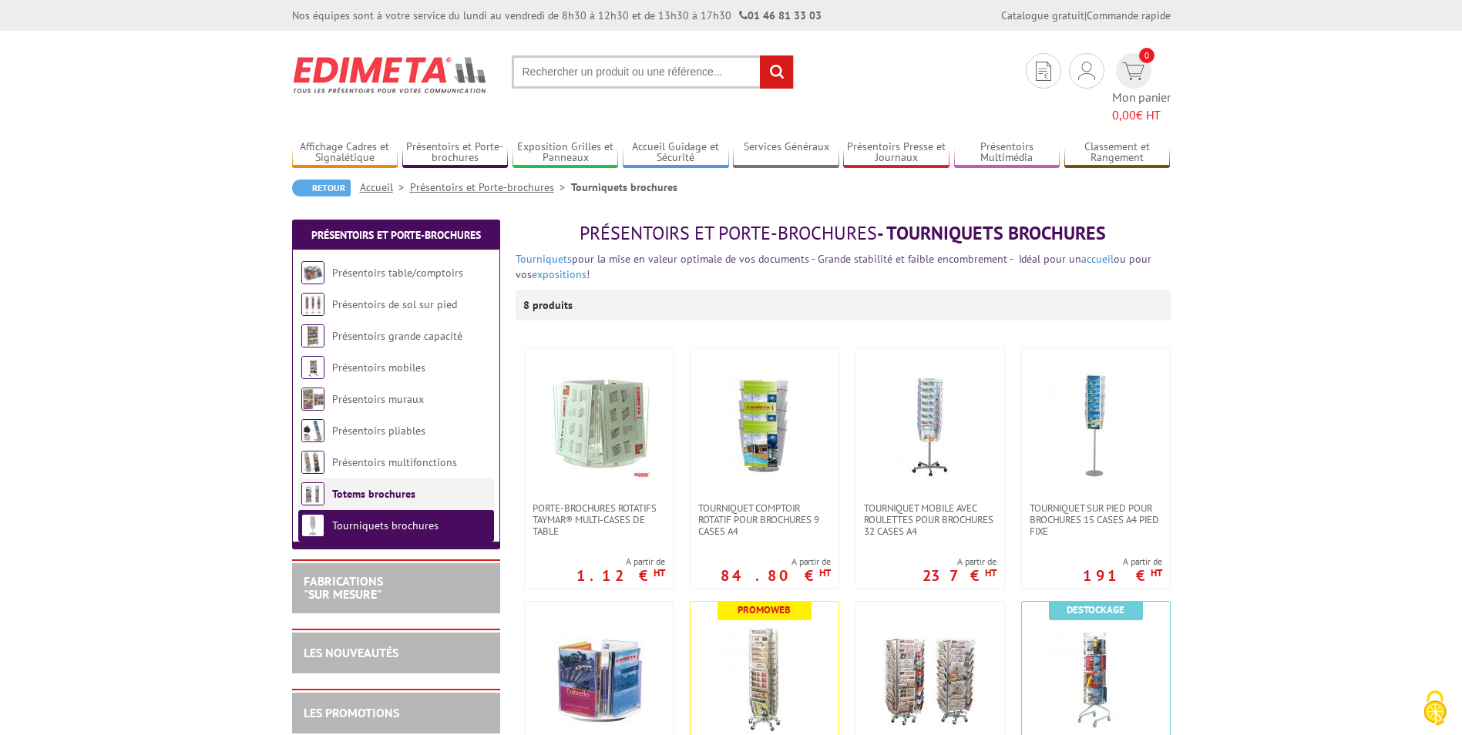
click at [399, 487] on link "Totems brochures" at bounding box center [373, 494] width 83 height 14
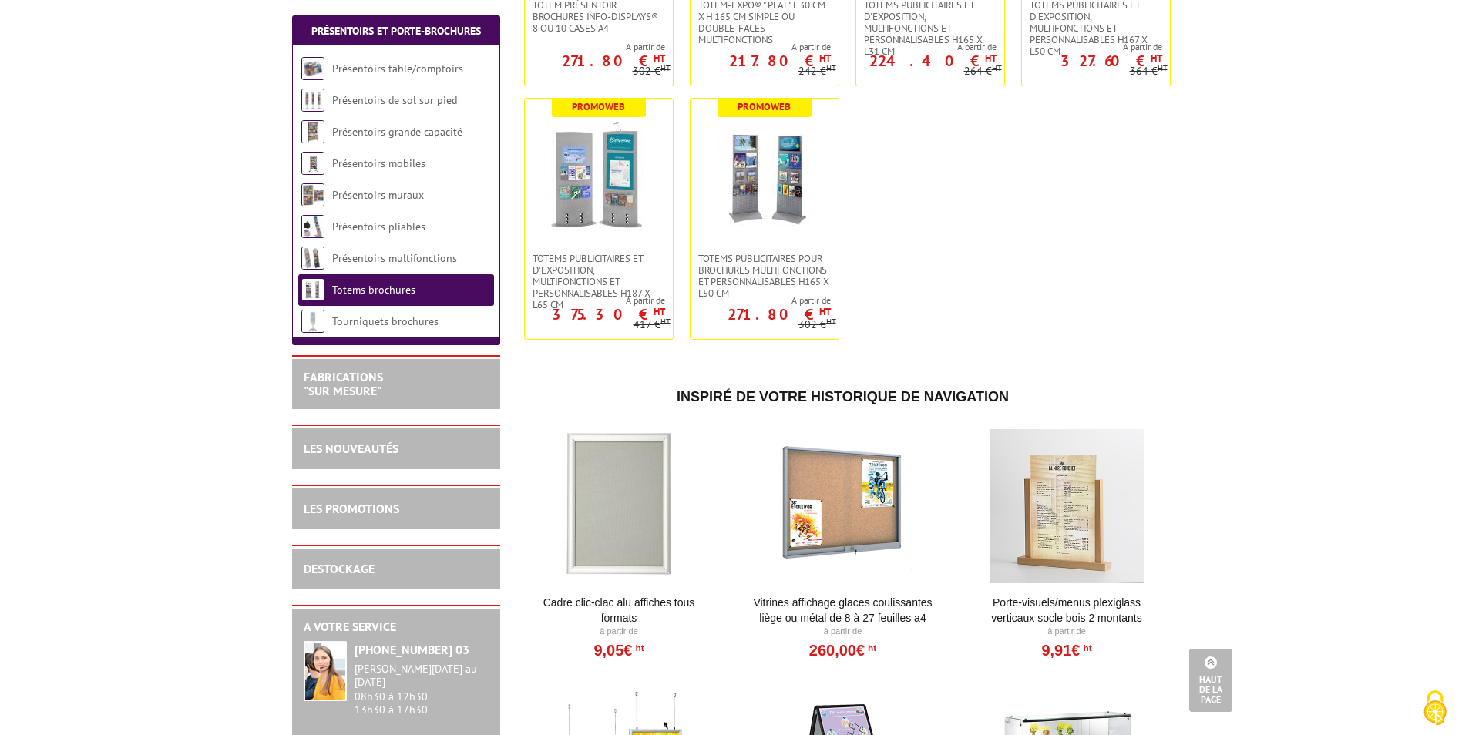
scroll to position [539, 0]
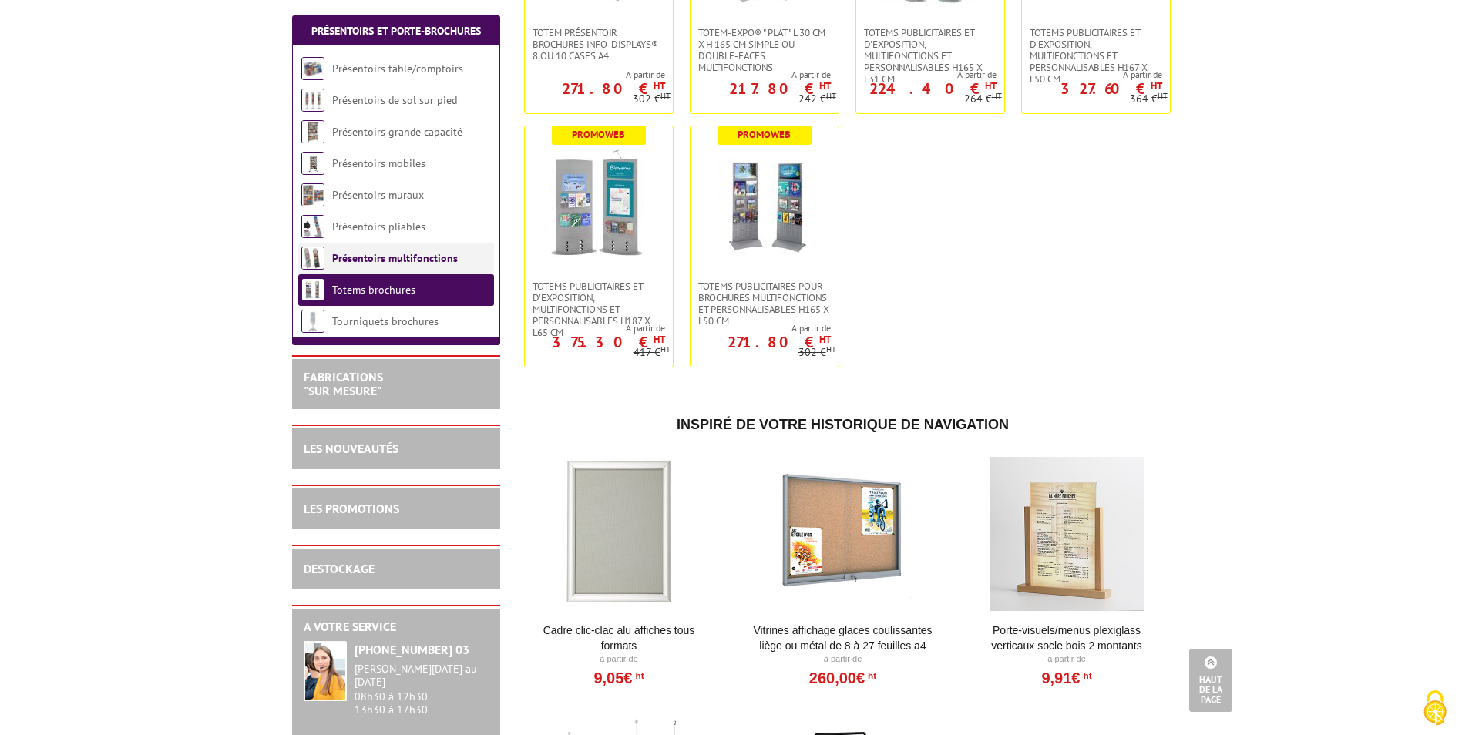
click at [364, 264] on link "Présentoirs multifonctions" at bounding box center [395, 258] width 126 height 14
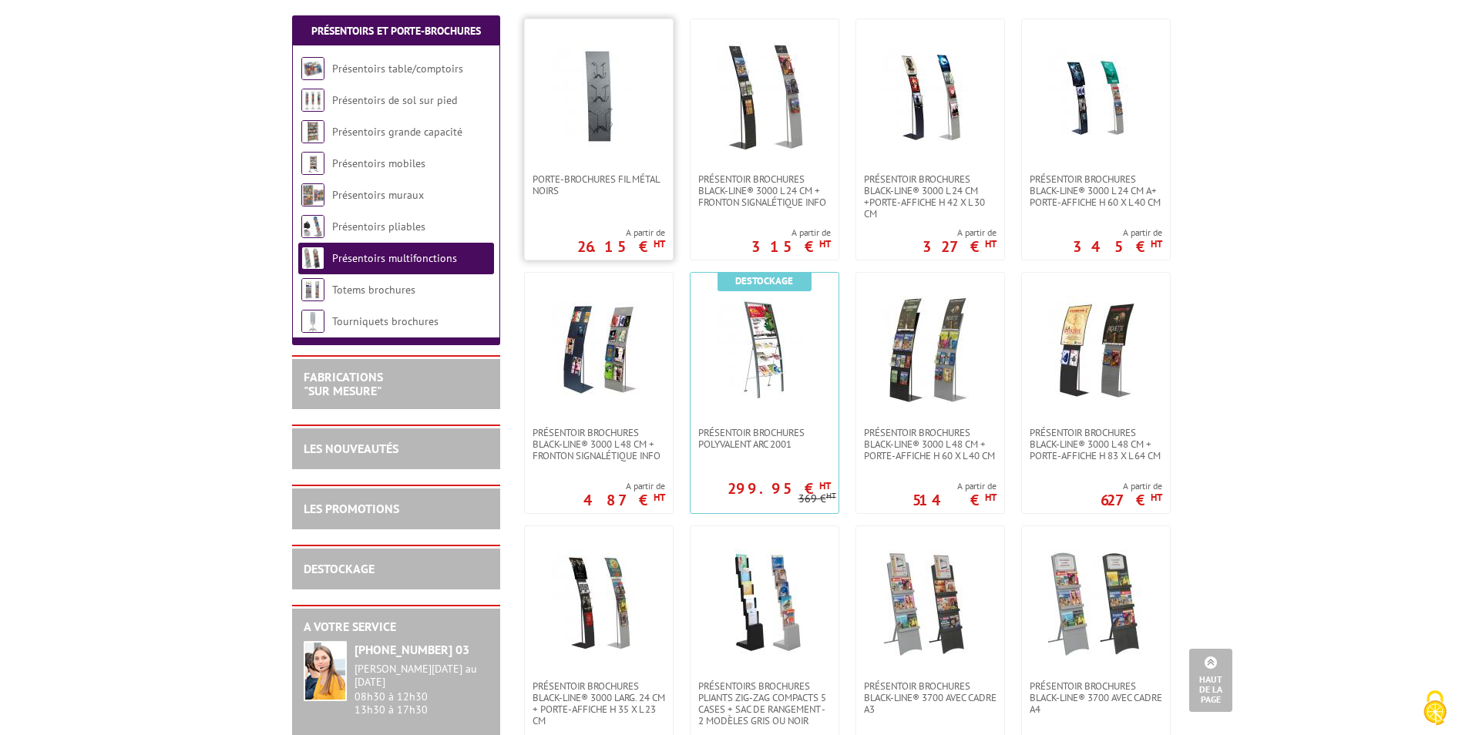
scroll to position [385, 0]
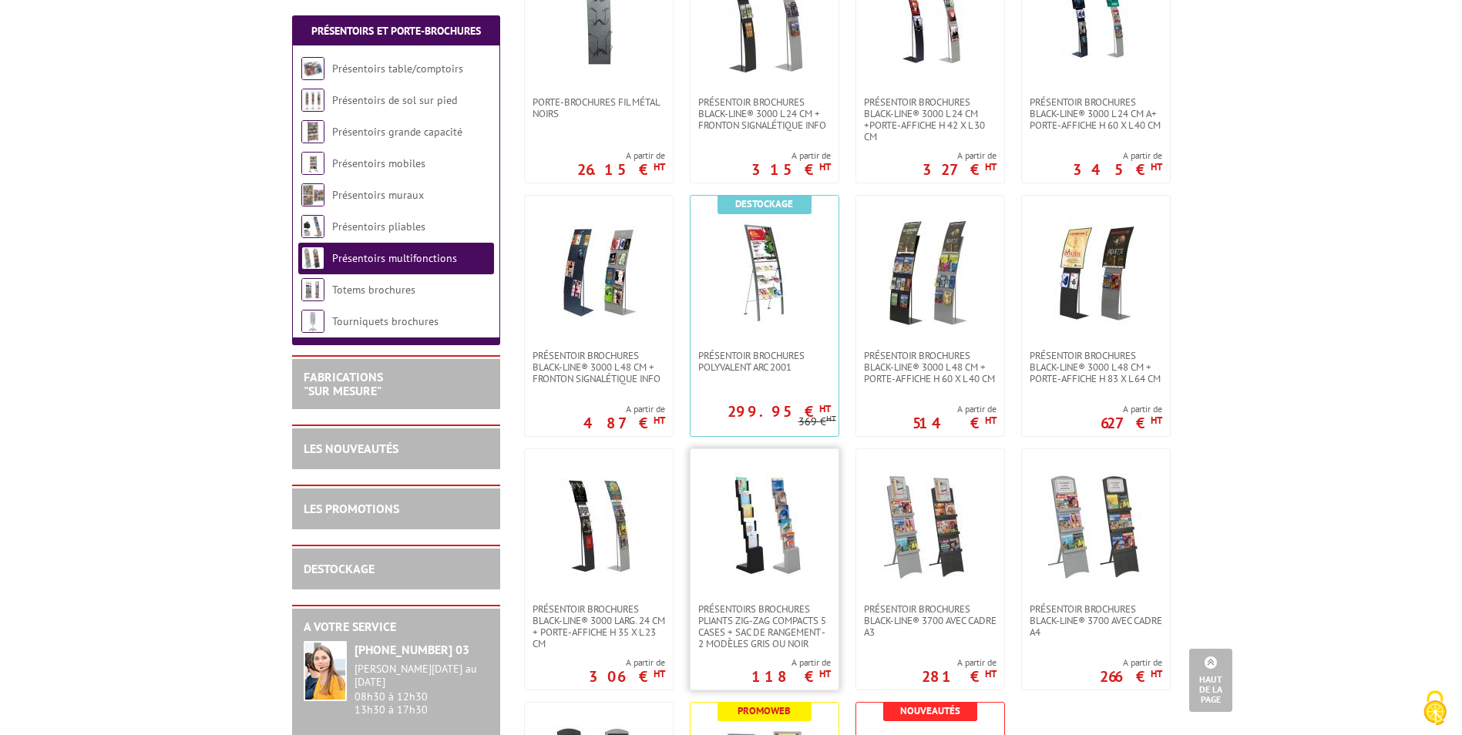
click at [755, 563] on img at bounding box center [765, 526] width 108 height 108
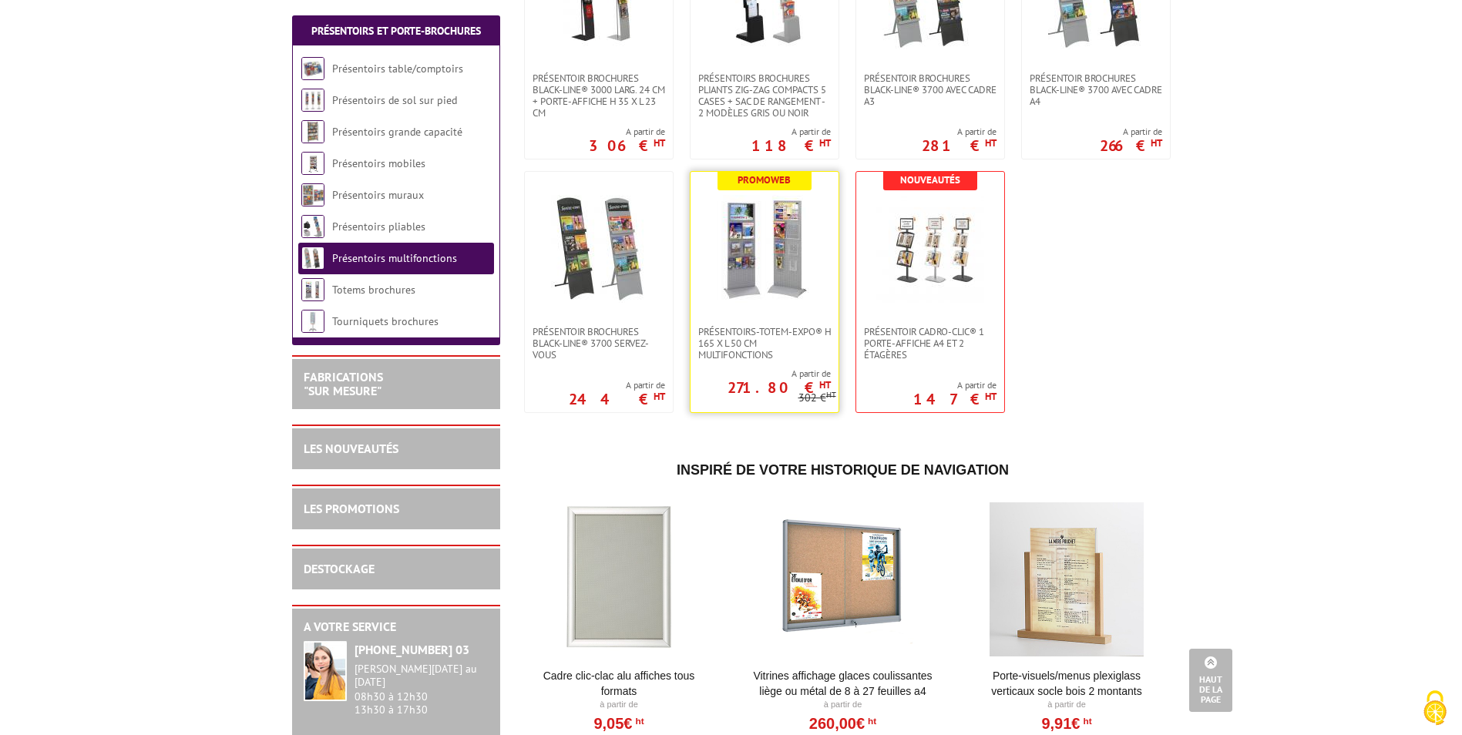
scroll to position [925, 0]
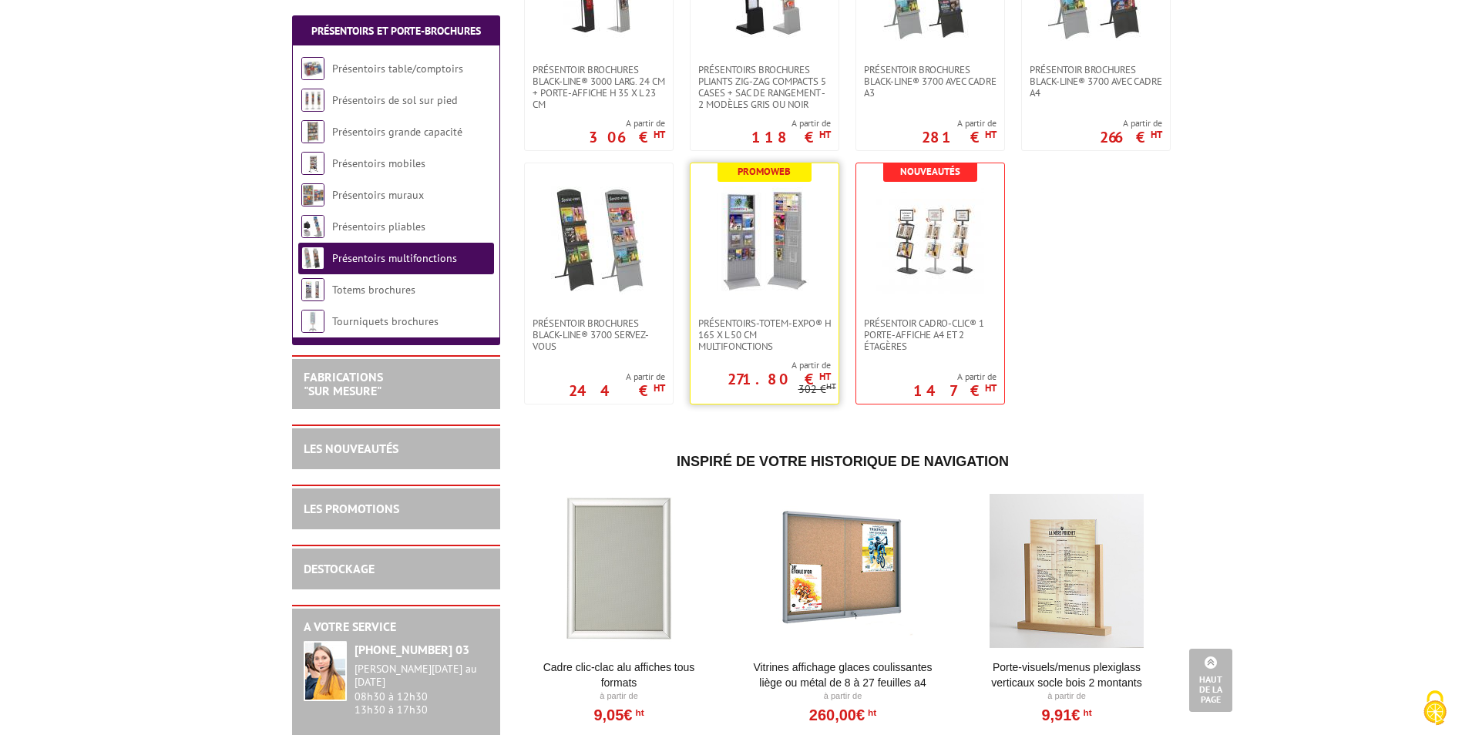
click at [800, 306] on link at bounding box center [765, 240] width 148 height 154
